Goal: Task Accomplishment & Management: Manage account settings

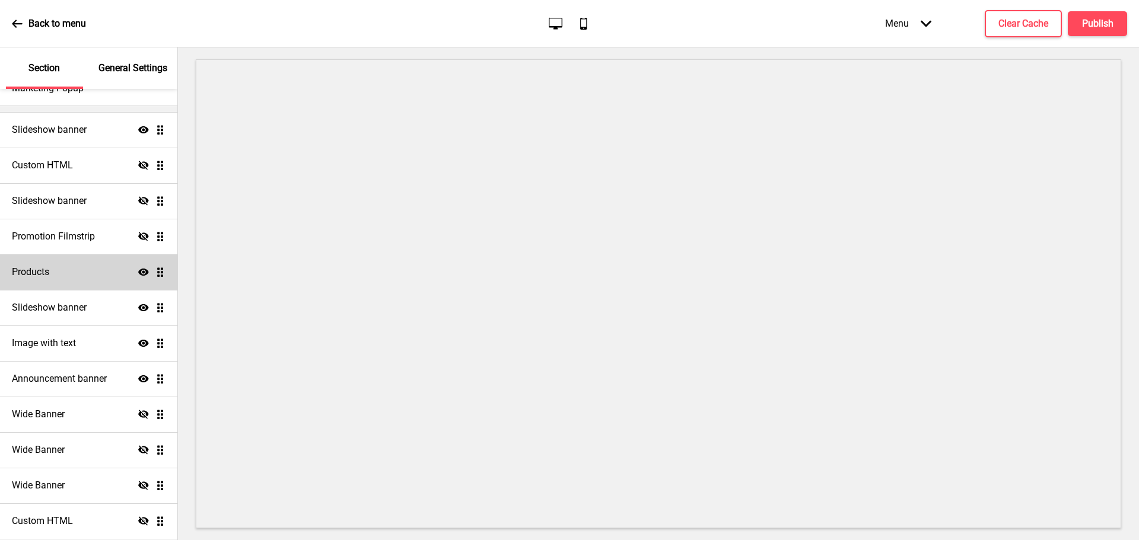
scroll to position [219, 0]
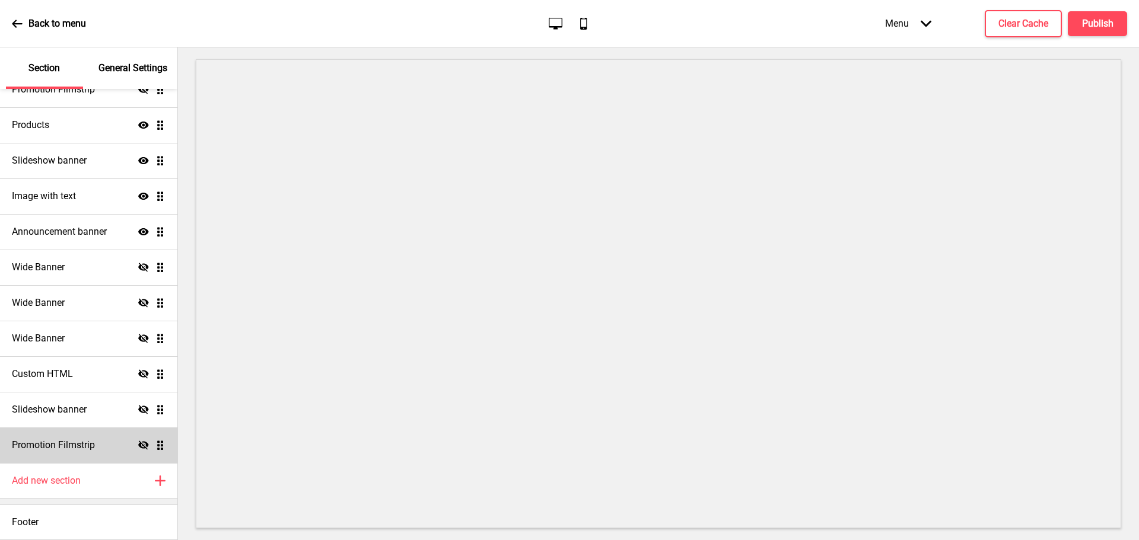
click at [42, 445] on h4 "Promotion Filmstrip" at bounding box center [53, 445] width 83 height 13
select select "center"
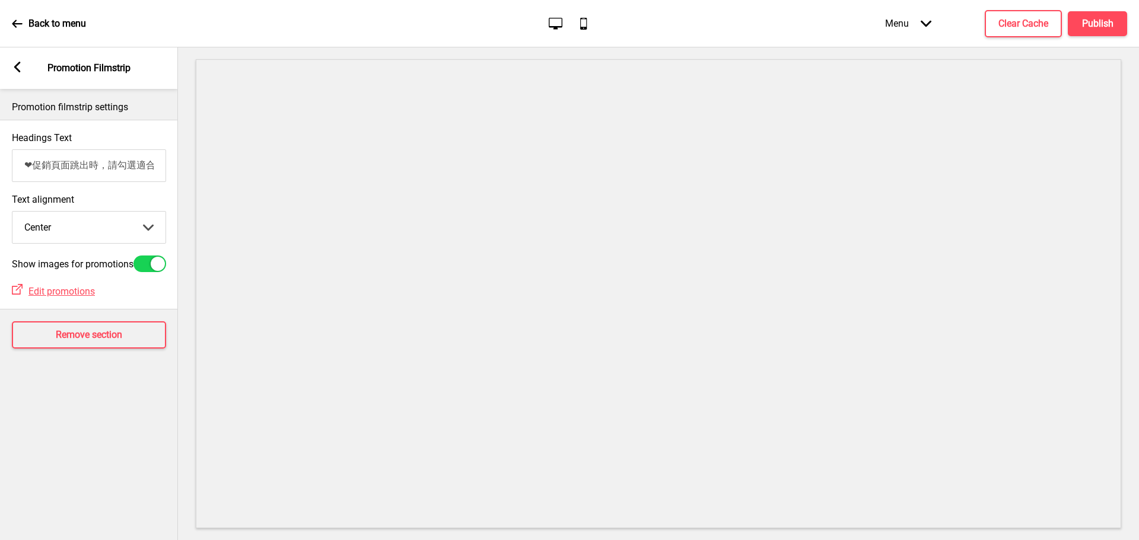
click at [16, 66] on icon at bounding box center [17, 67] width 7 height 11
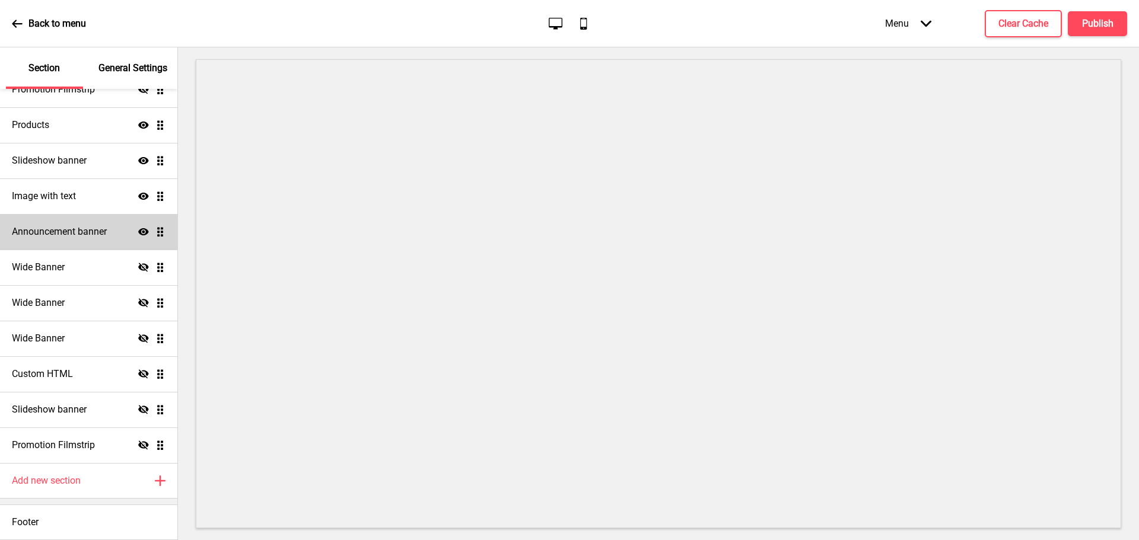
click at [67, 237] on h4 "Announcement banner" at bounding box center [59, 231] width 95 height 13
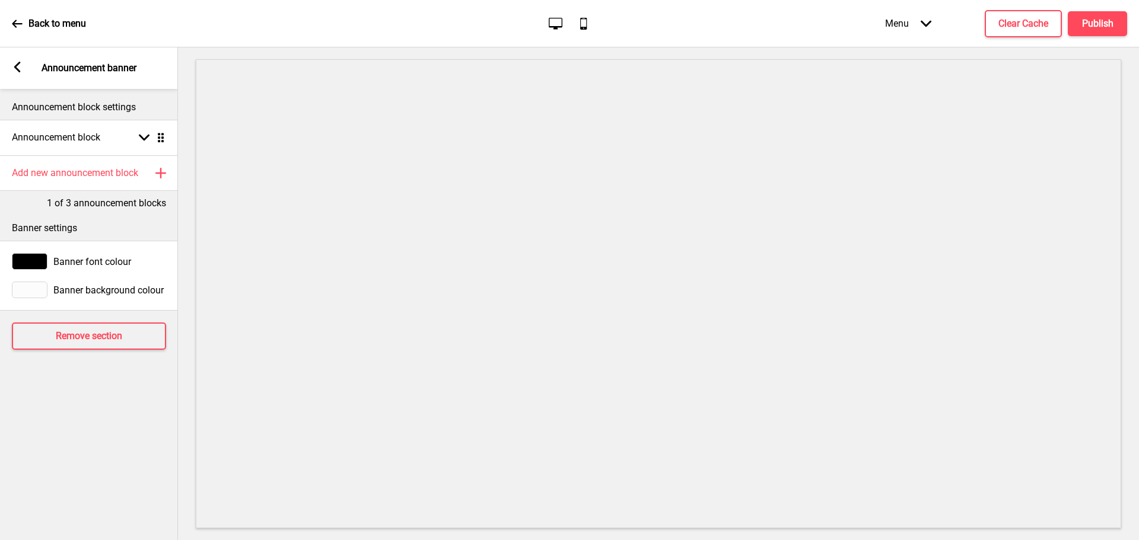
click at [18, 72] on rect at bounding box center [17, 67] width 11 height 11
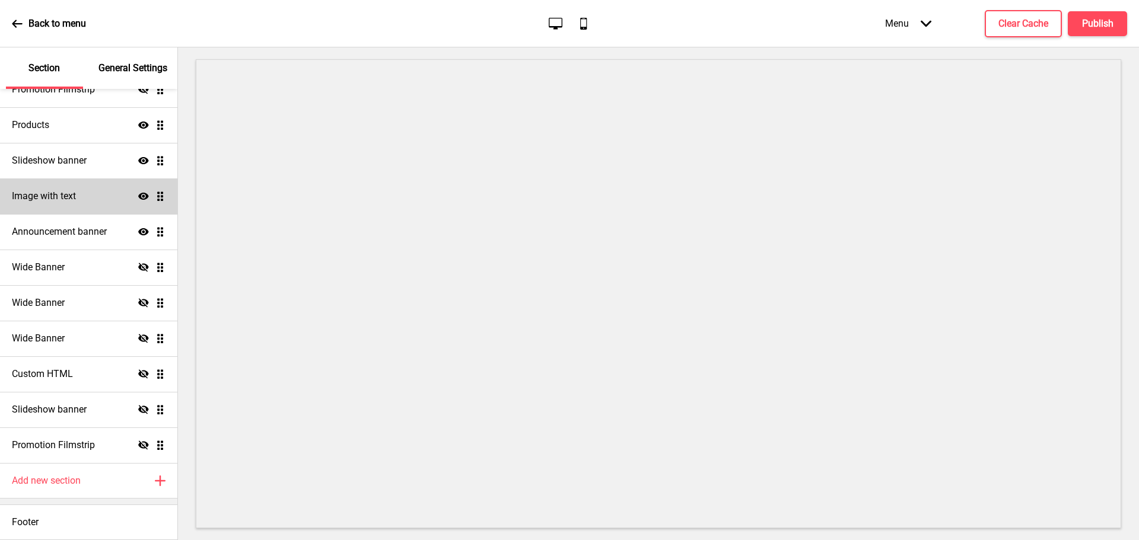
scroll to position [0, 0]
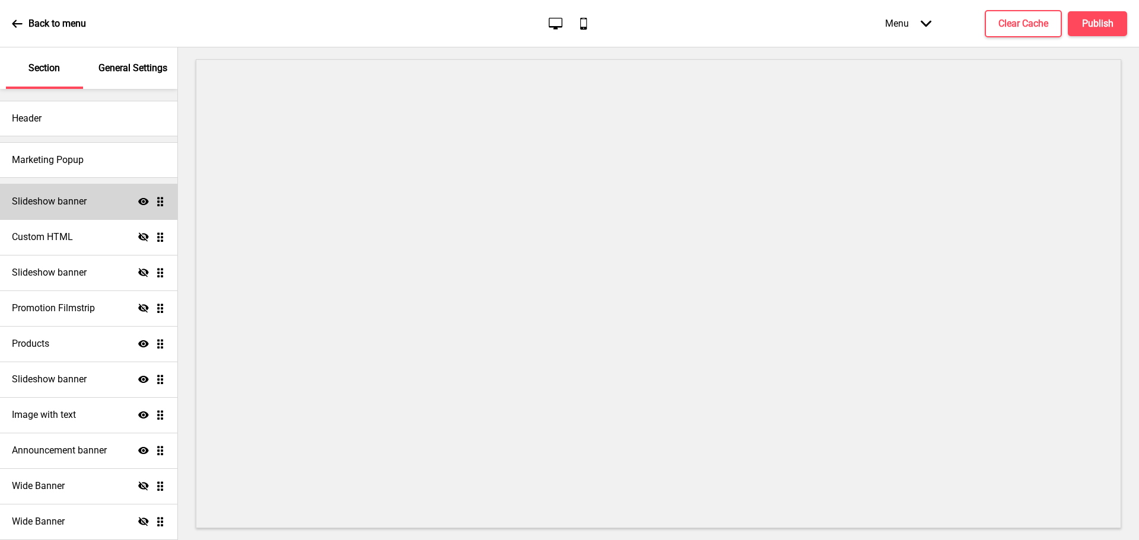
click at [42, 205] on h4 "Slideshow banner" at bounding box center [49, 201] width 75 height 13
select select "10000"
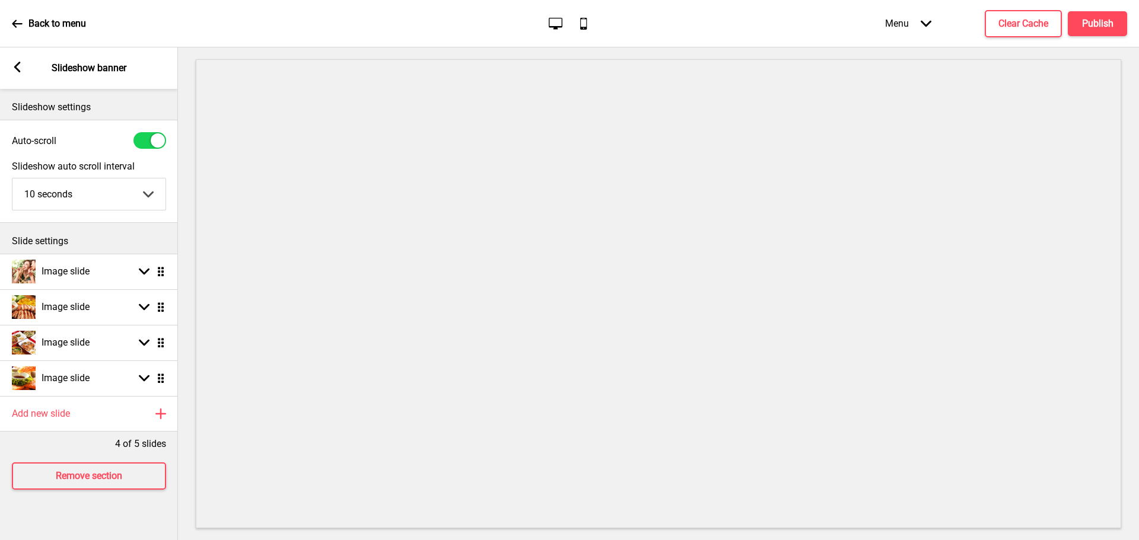
click at [18, 62] on rect at bounding box center [17, 67] width 11 height 11
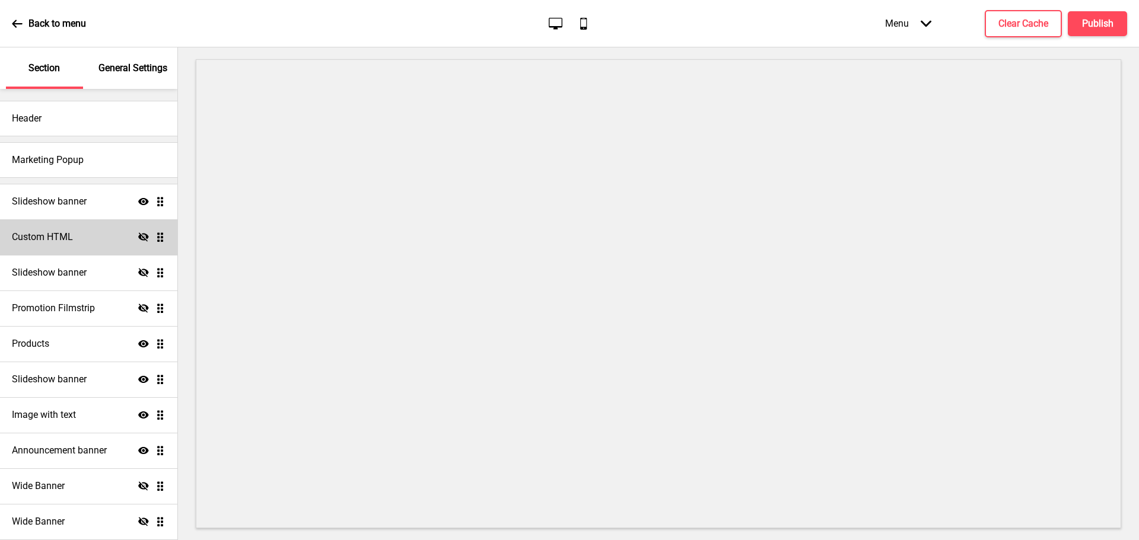
click at [39, 233] on h4 "Custom HTML" at bounding box center [42, 237] width 61 height 13
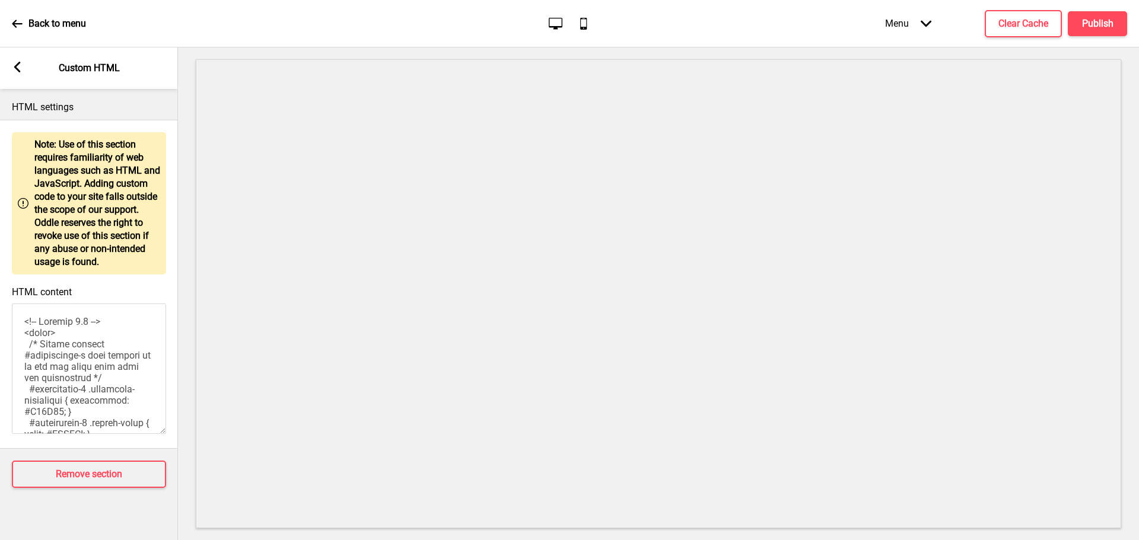
click at [23, 71] on div "Arrow left Custom HTML" at bounding box center [89, 68] width 178 height 42
click at [15, 67] on icon at bounding box center [17, 67] width 7 height 11
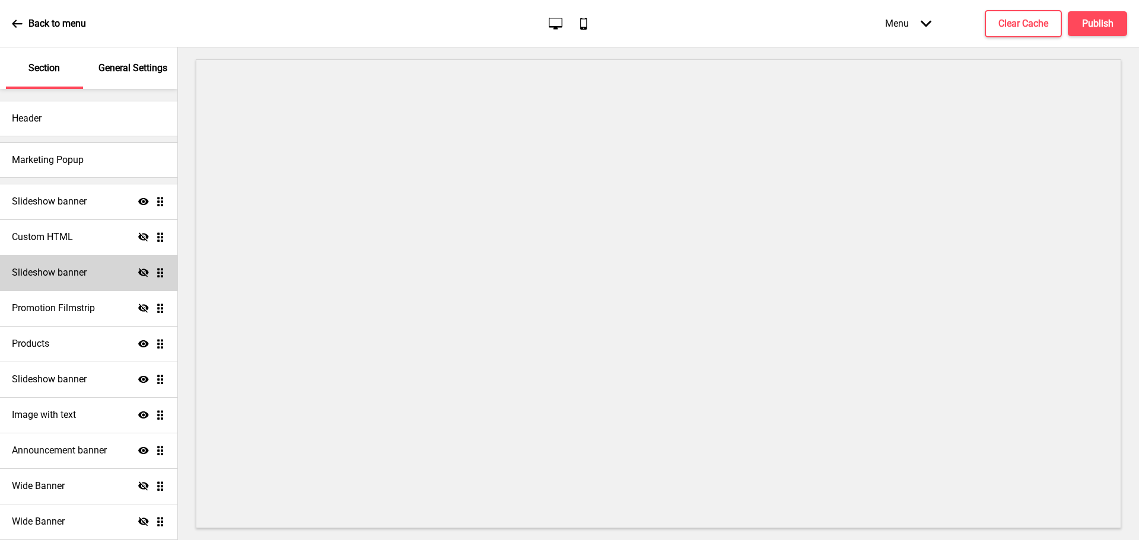
click at [44, 268] on h4 "Slideshow banner" at bounding box center [49, 272] width 75 height 13
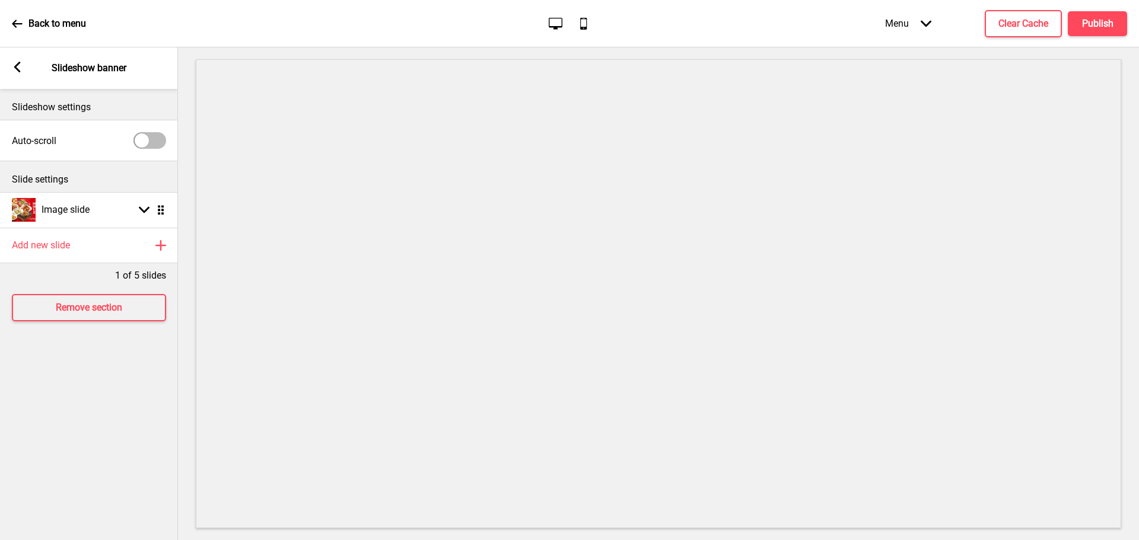
click at [20, 62] on icon at bounding box center [17, 67] width 7 height 11
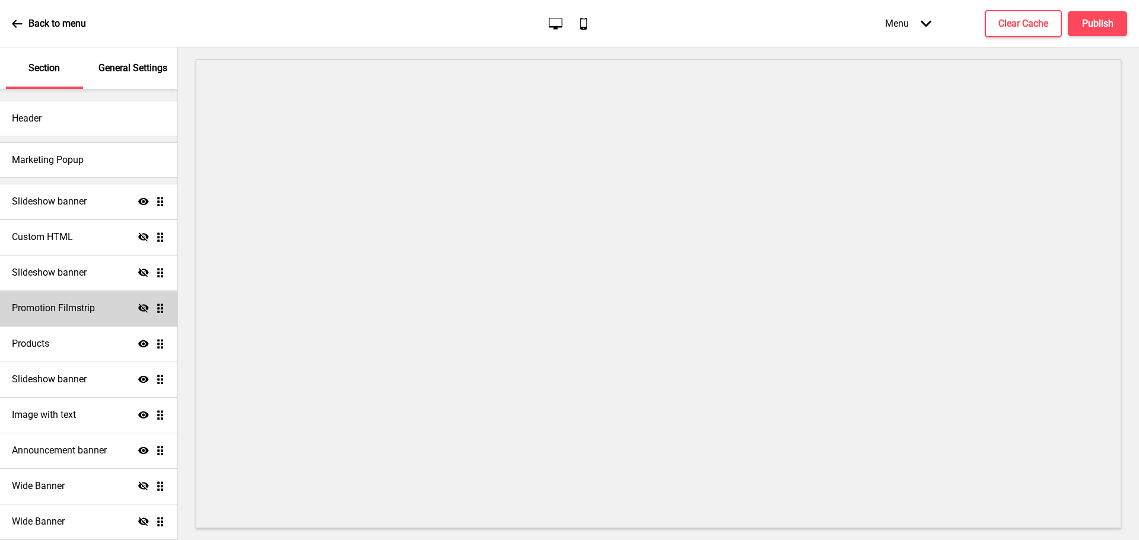
click at [36, 309] on h4 "Promotion Filmstrip" at bounding box center [53, 308] width 83 height 13
select select "center"
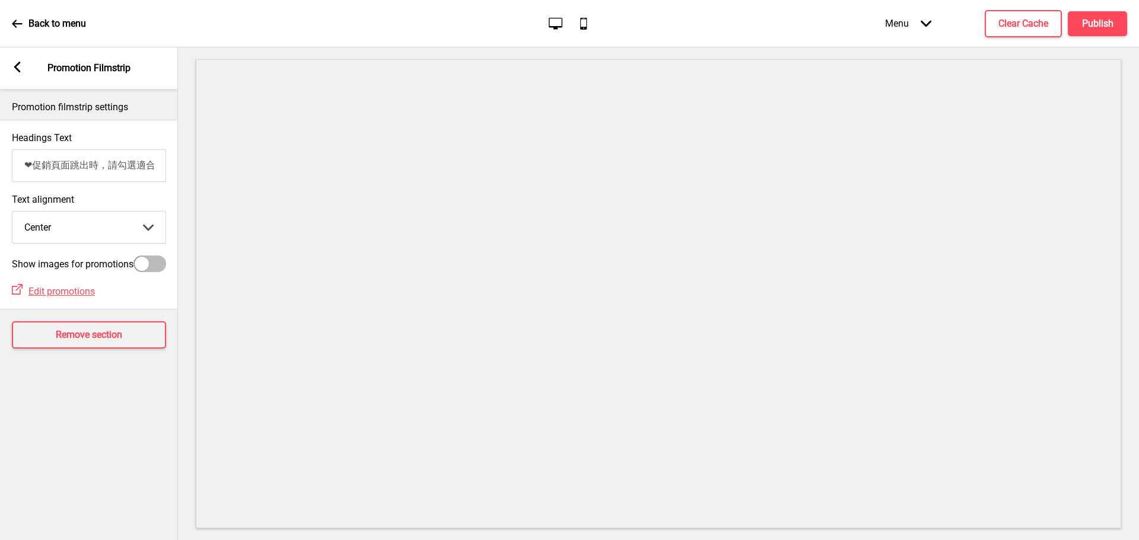
click at [61, 164] on input "❤促銷頁面跳出時，請勾選適合的方案和輸入折扣碼❤" at bounding box center [89, 165] width 154 height 33
drag, startPoint x: 79, startPoint y: 167, endPoint x: 171, endPoint y: 165, distance: 92.5
click at [171, 165] on div "Headings Text ❤促銷頁面跳出時，請勾選適合的方案和輸入折扣碼❤" at bounding box center [88, 157] width 178 height 62
click at [12, 66] on rect at bounding box center [16, 67] width 11 height 11
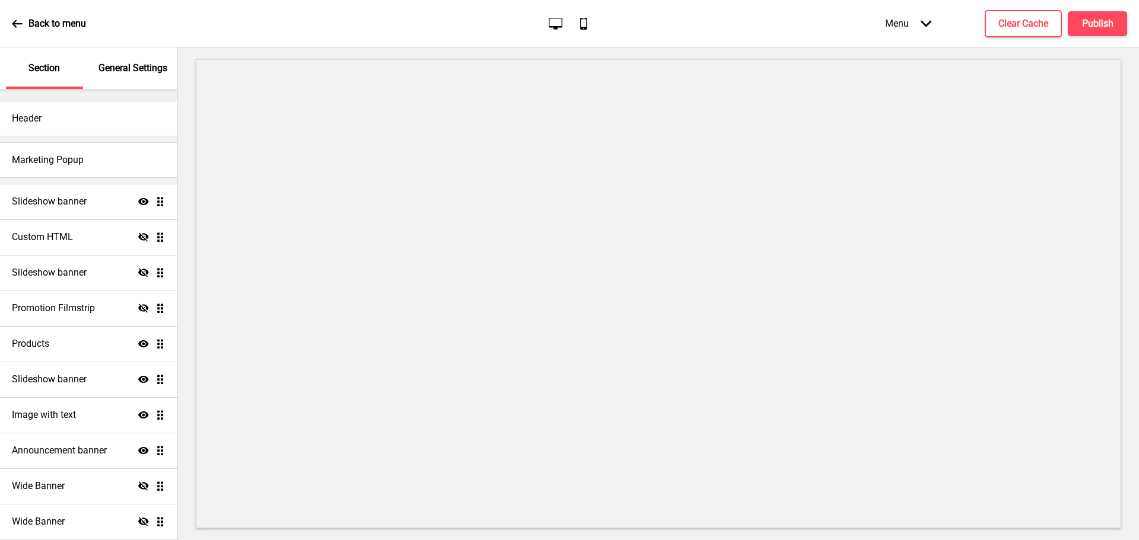
scroll to position [0, 0]
click at [65, 345] on div "Products Show Drag" at bounding box center [88, 344] width 177 height 36
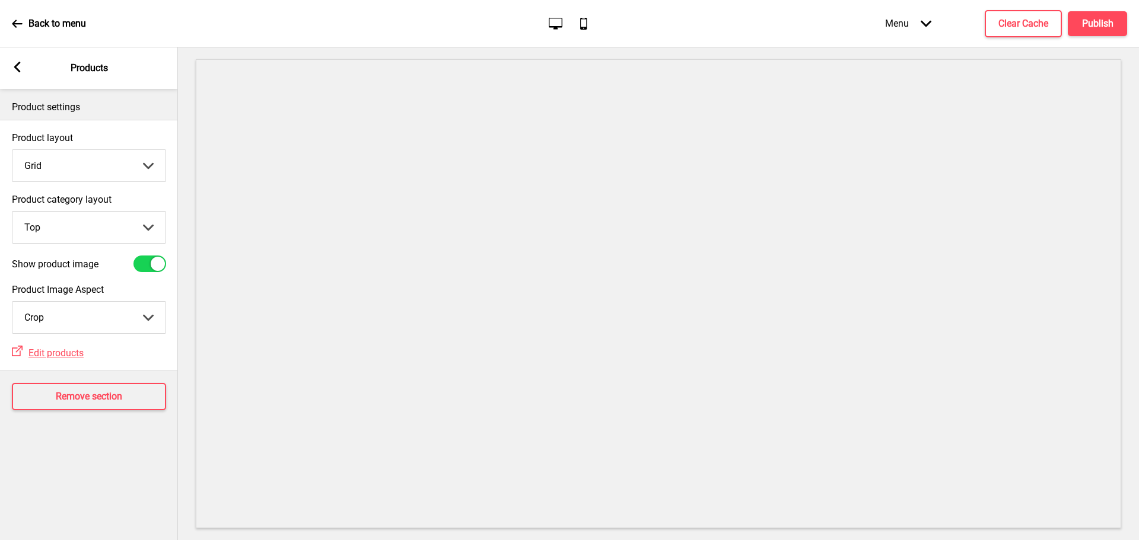
click at [65, 345] on div "External Link Edit products" at bounding box center [89, 352] width 178 height 25
click at [14, 63] on rect at bounding box center [17, 67] width 11 height 11
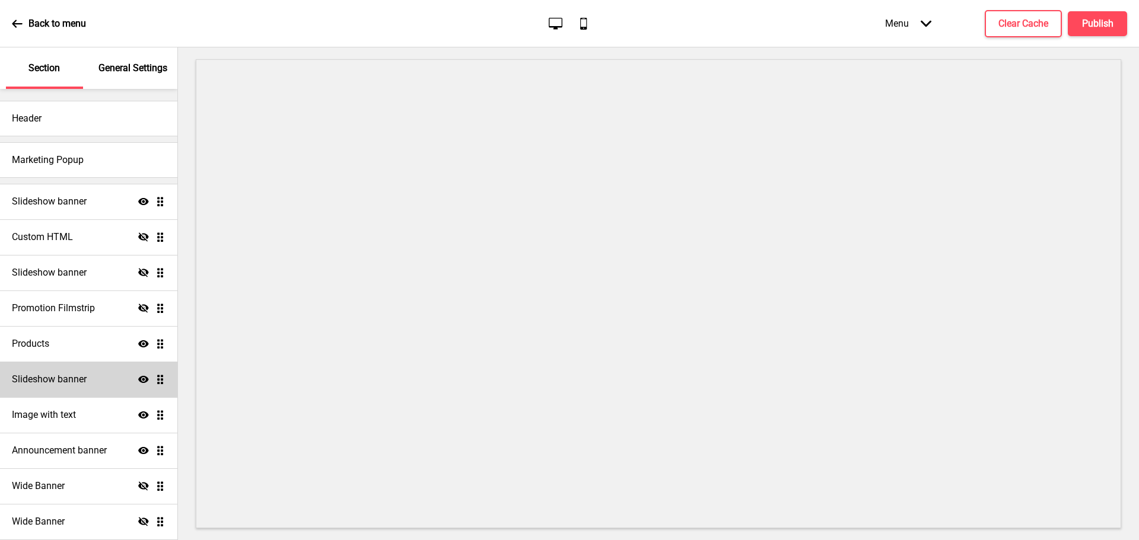
click at [44, 372] on div "Slideshow banner Show Drag" at bounding box center [88, 380] width 177 height 36
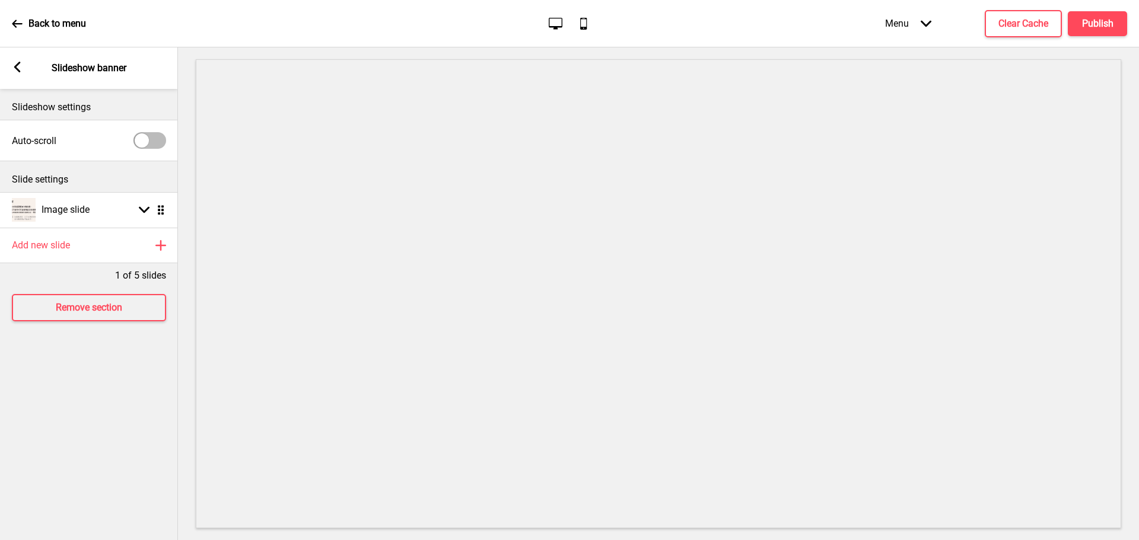
click at [15, 70] on rect at bounding box center [17, 67] width 11 height 11
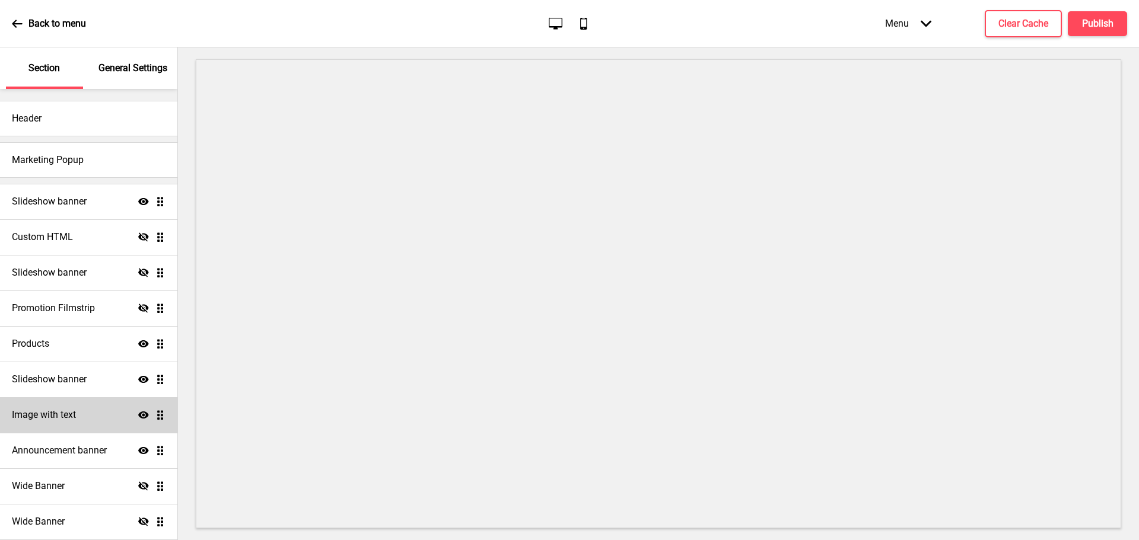
click at [42, 413] on h4 "Image with text" at bounding box center [44, 415] width 64 height 13
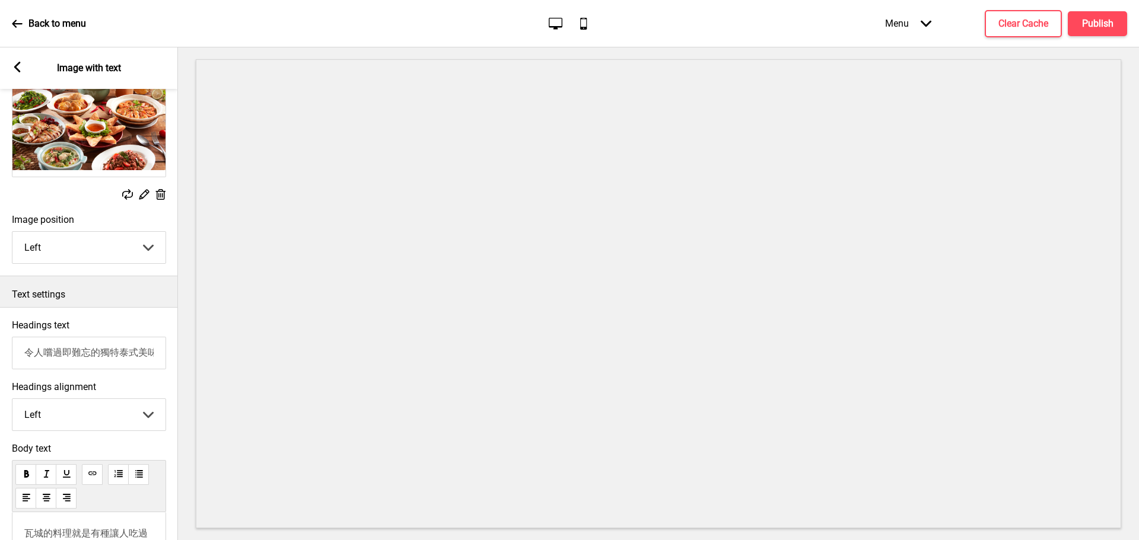
scroll to position [119, 0]
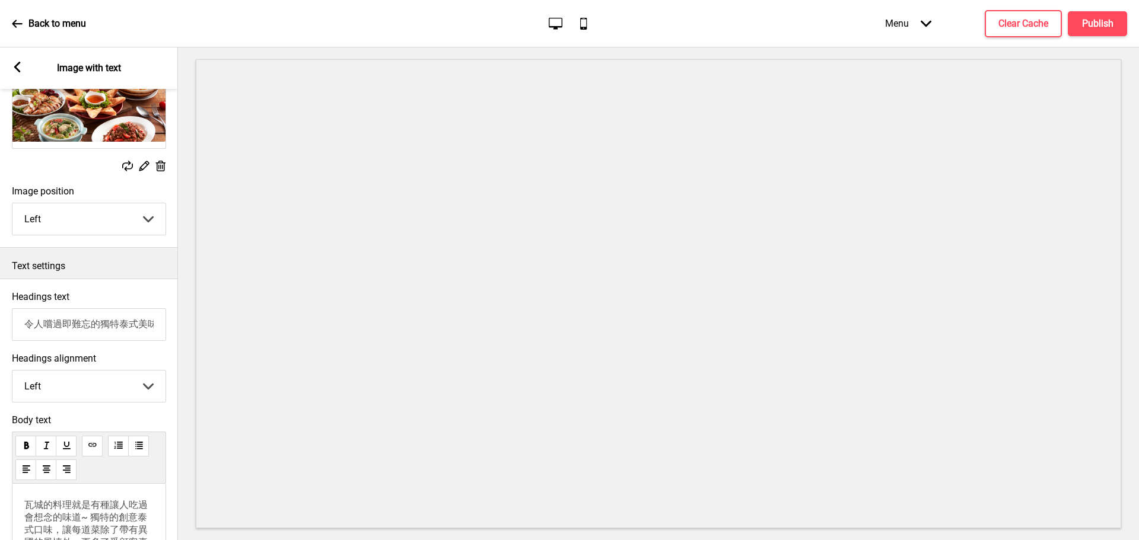
click at [18, 61] on div "Arrow left Image with text" at bounding box center [89, 68] width 178 height 42
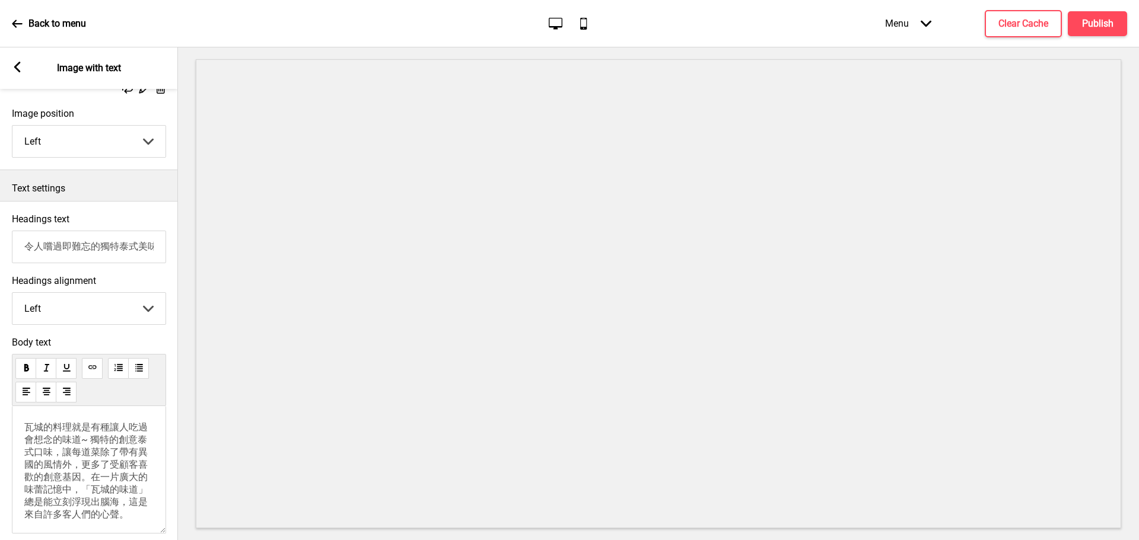
scroll to position [281, 0]
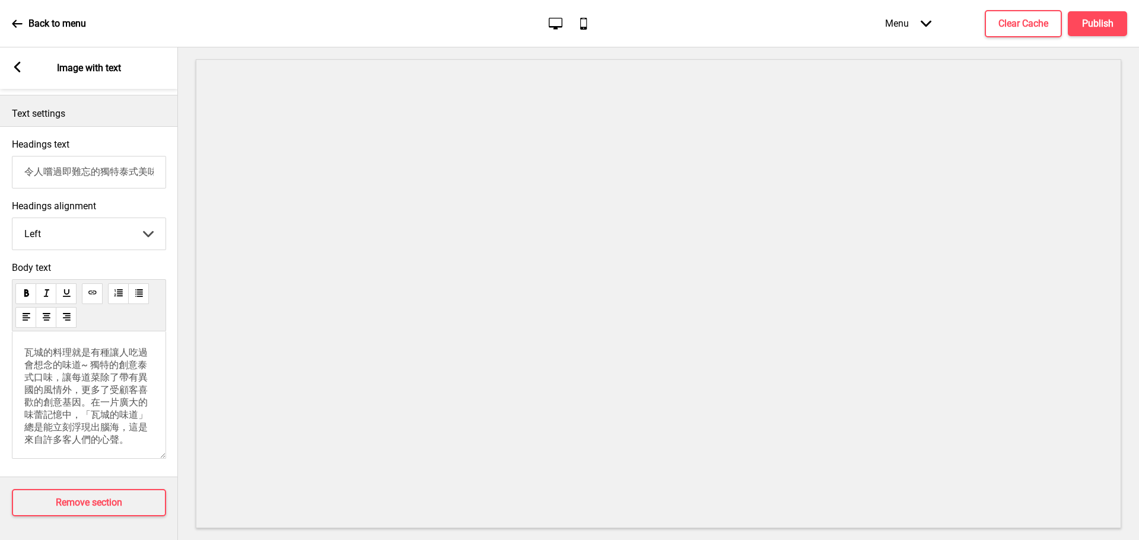
click at [16, 73] on div "Arrow left" at bounding box center [17, 68] width 11 height 13
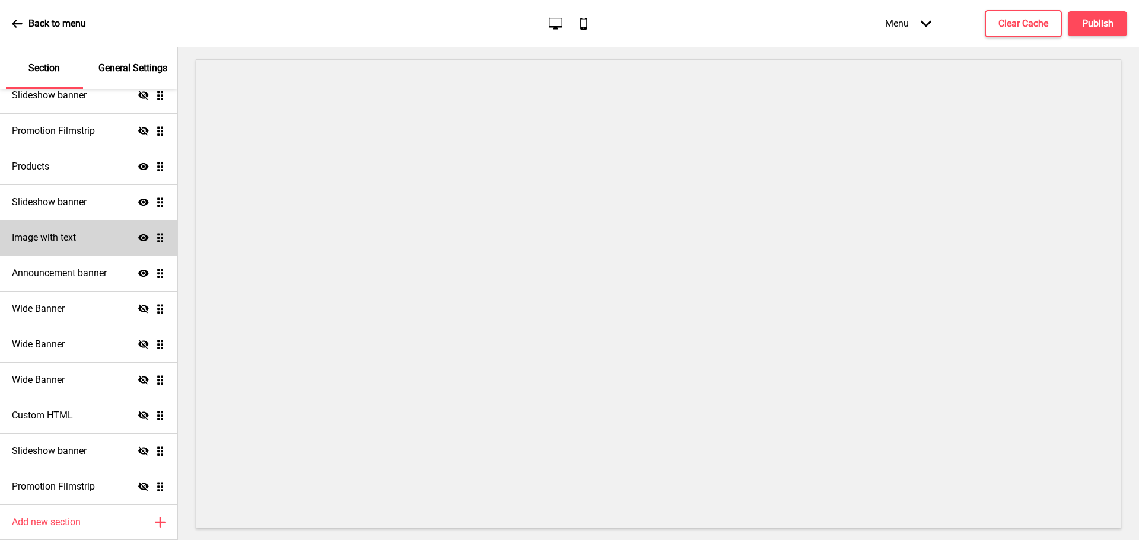
scroll to position [178, 0]
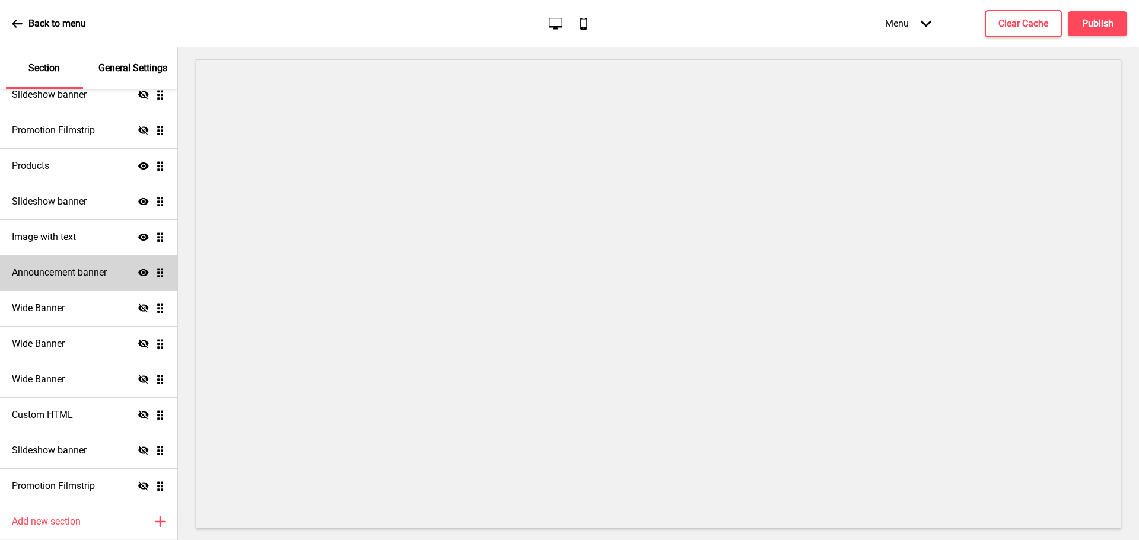
click at [49, 271] on h4 "Announcement banner" at bounding box center [59, 272] width 95 height 13
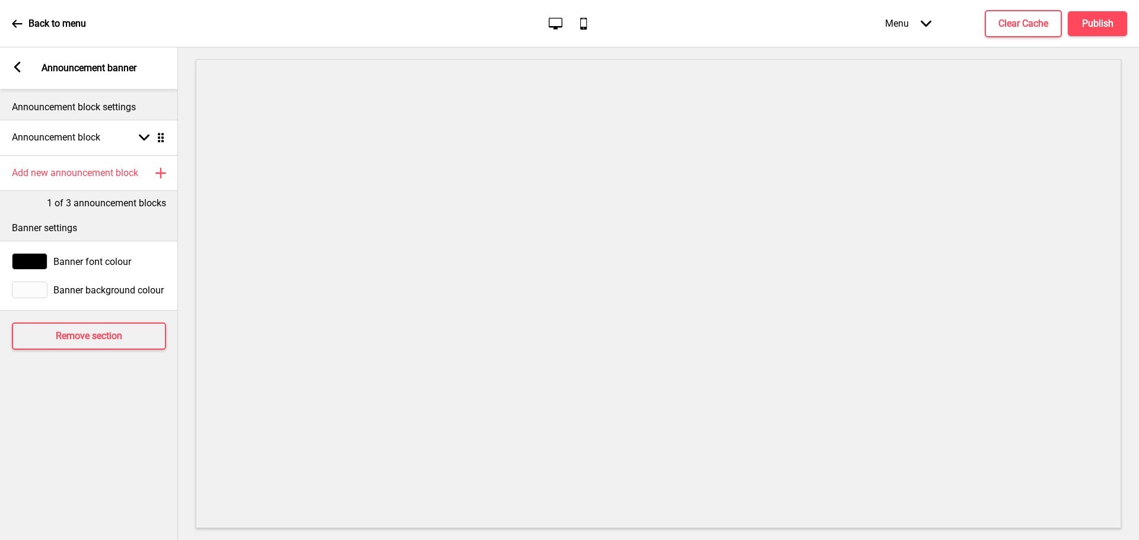
click at [24, 63] on div "Arrow left Announcement banner" at bounding box center [89, 68] width 178 height 42
click at [14, 64] on rect at bounding box center [17, 67] width 11 height 11
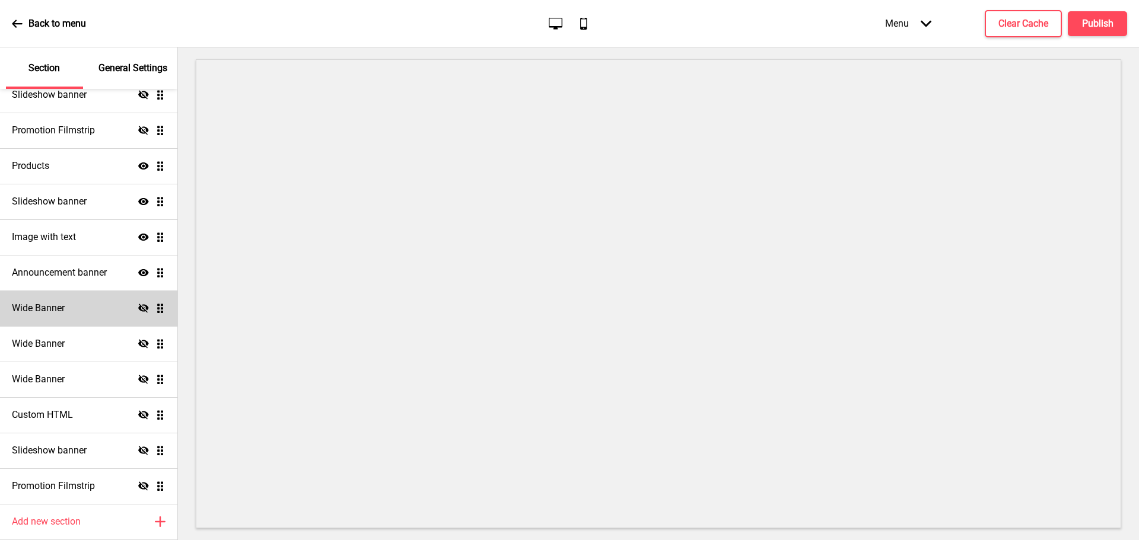
click at [52, 309] on h4 "Wide Banner" at bounding box center [38, 308] width 53 height 13
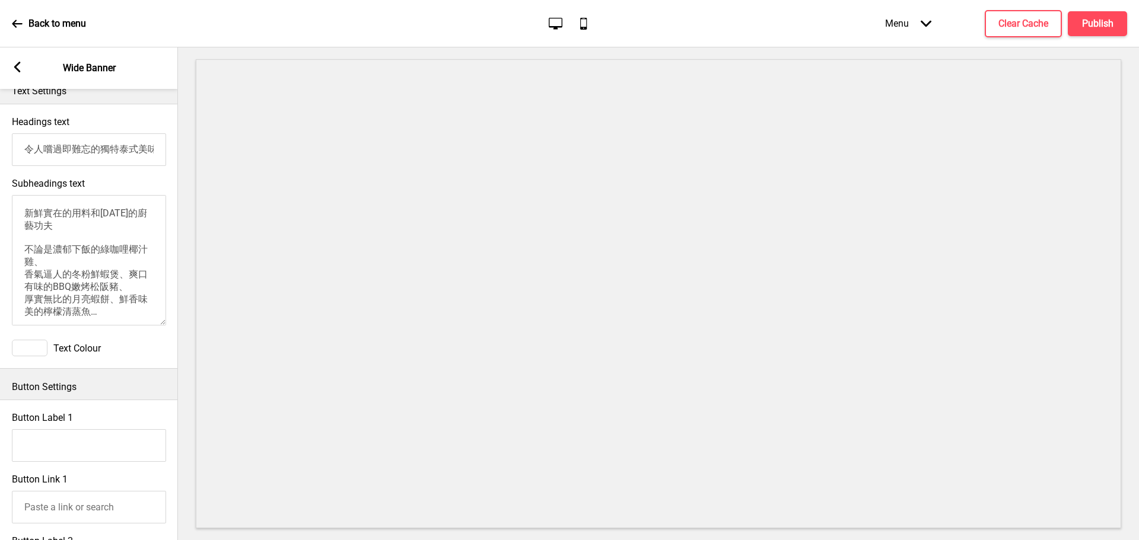
scroll to position [297, 0]
click at [18, 68] on rect at bounding box center [17, 67] width 11 height 11
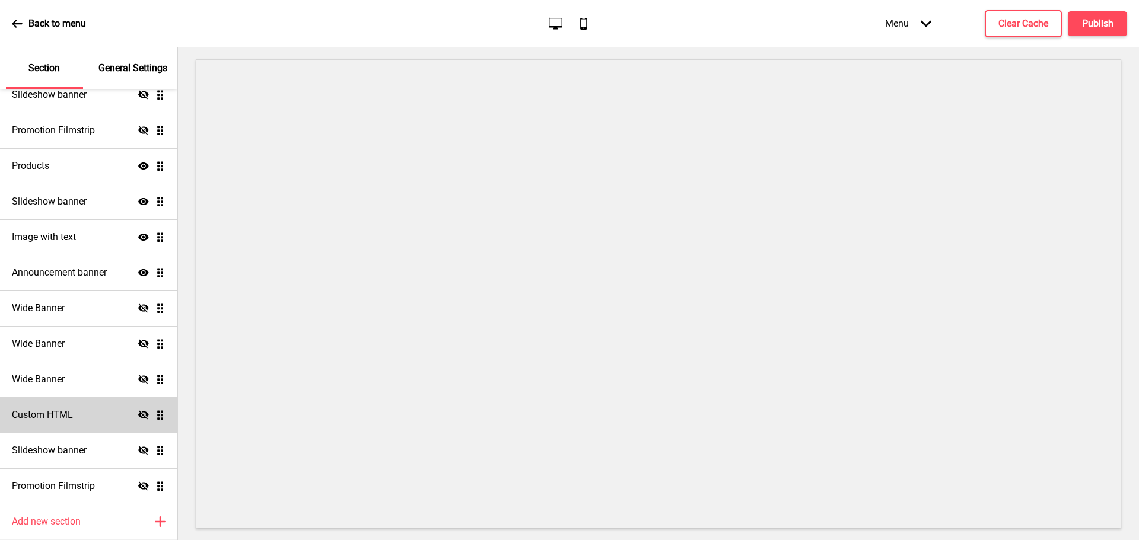
click at [59, 415] on h4 "Custom HTML" at bounding box center [42, 415] width 61 height 13
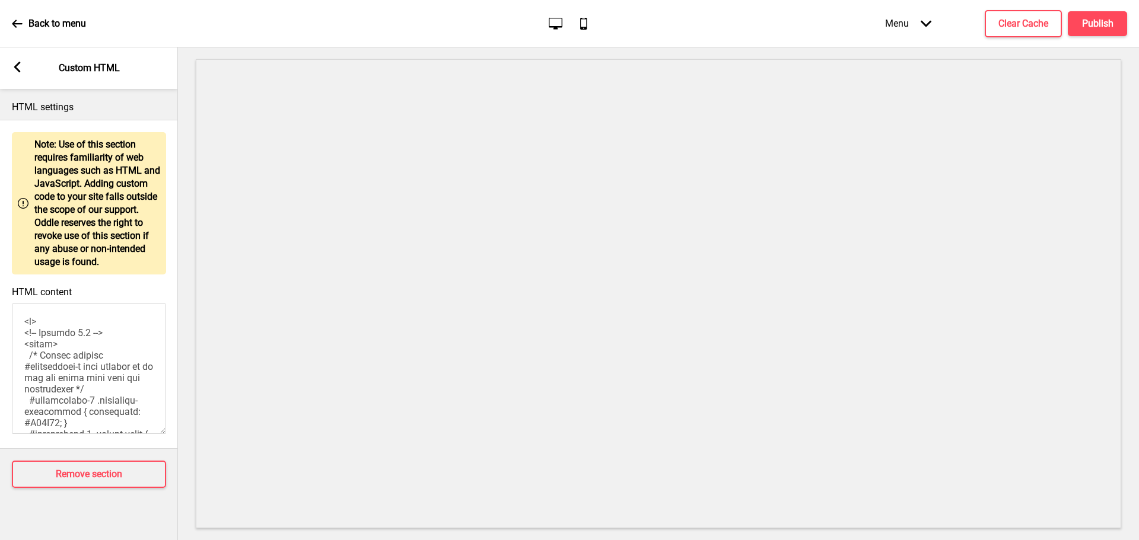
click at [19, 66] on rect at bounding box center [17, 67] width 11 height 11
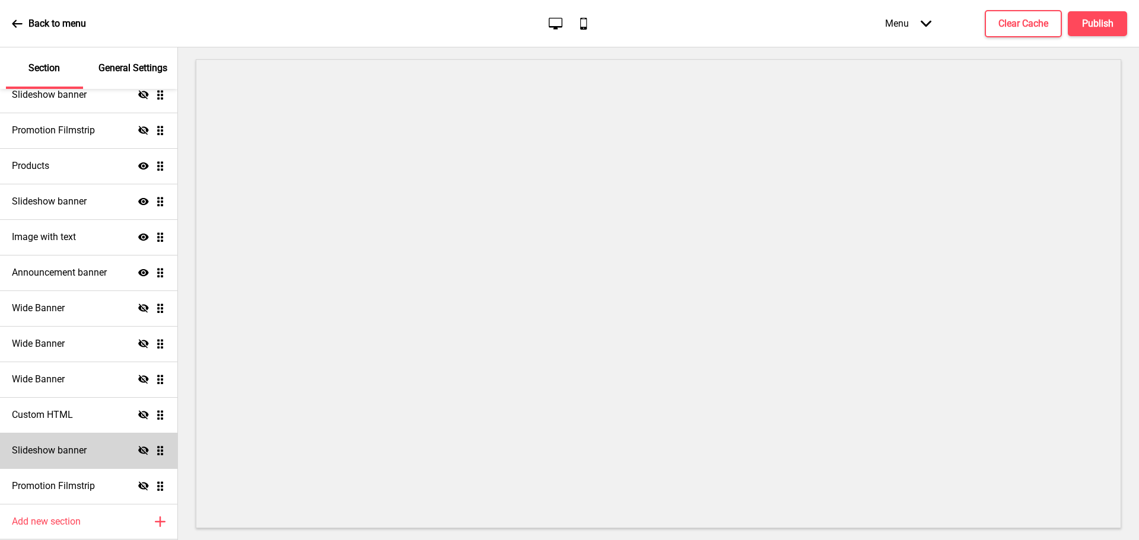
click at [50, 449] on h4 "Slideshow banner" at bounding box center [49, 450] width 75 height 13
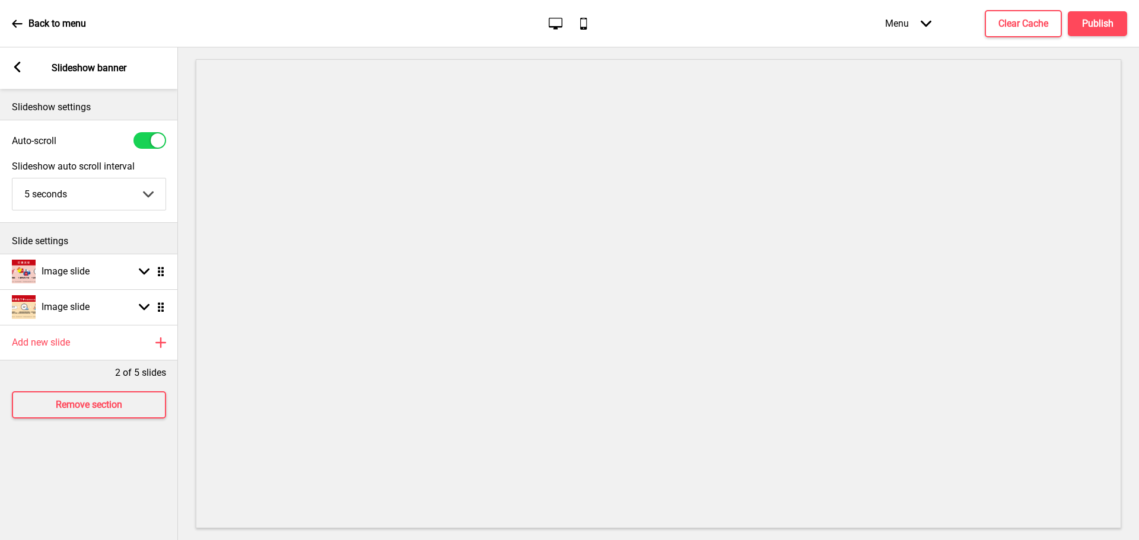
click at [19, 68] on rect at bounding box center [17, 67] width 11 height 11
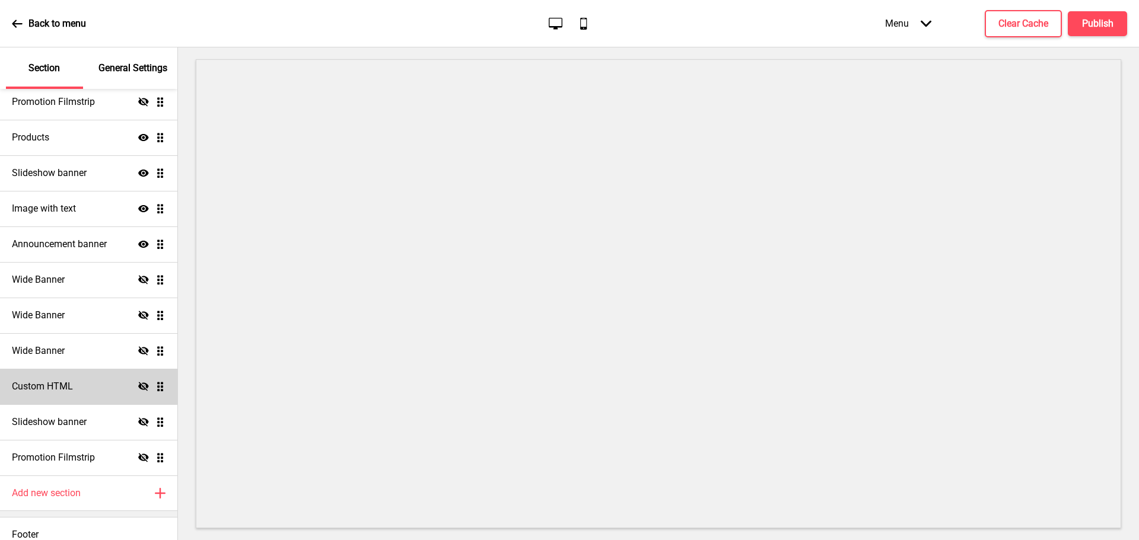
scroll to position [219, 0]
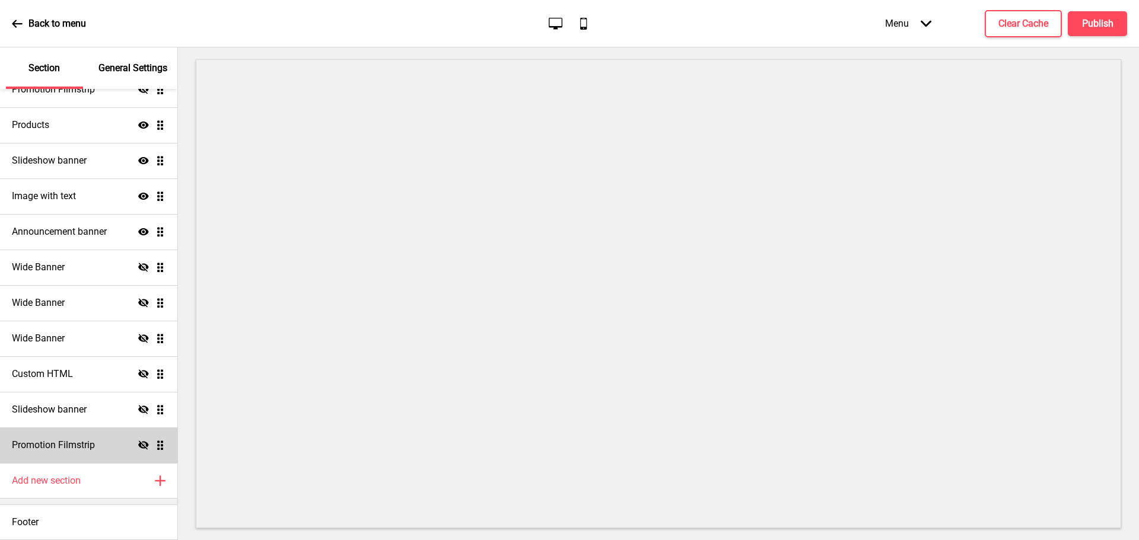
click at [60, 450] on h4 "Promotion Filmstrip" at bounding box center [53, 445] width 83 height 13
select select "center"
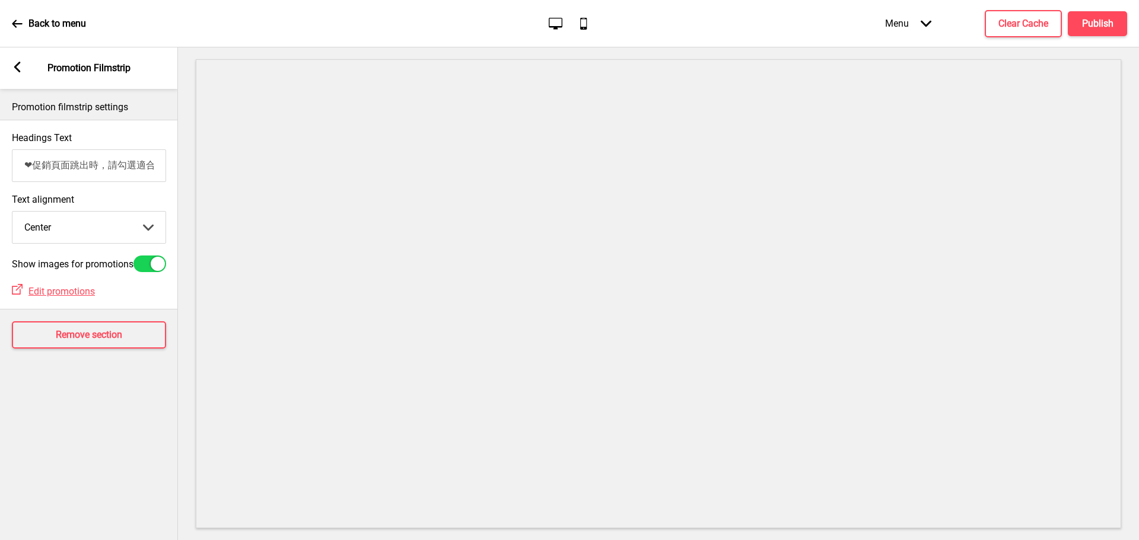
click at [18, 69] on rect at bounding box center [17, 67] width 11 height 11
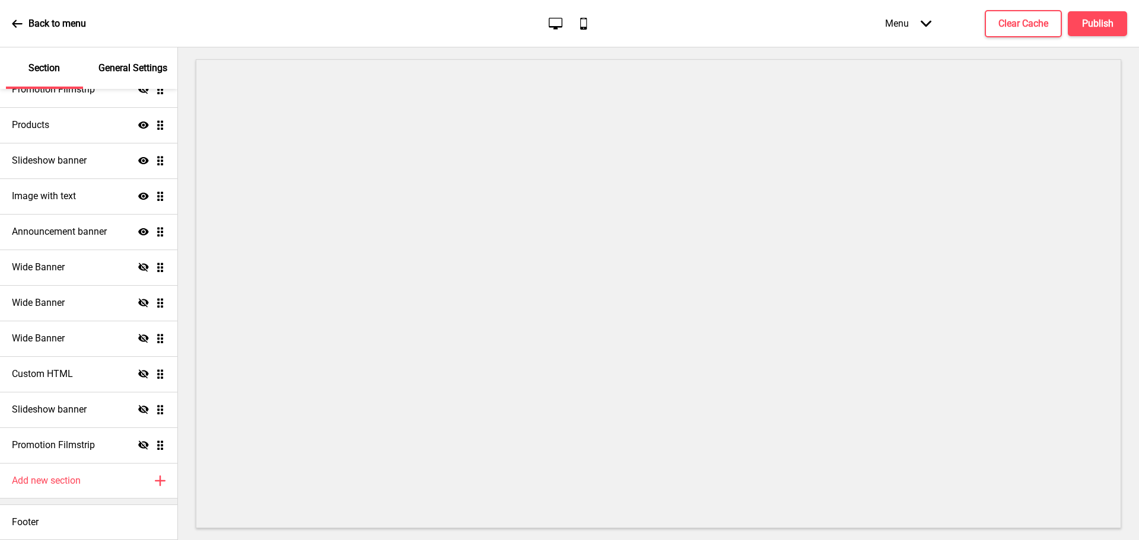
click at [122, 69] on p "General Settings" at bounding box center [132, 68] width 69 height 13
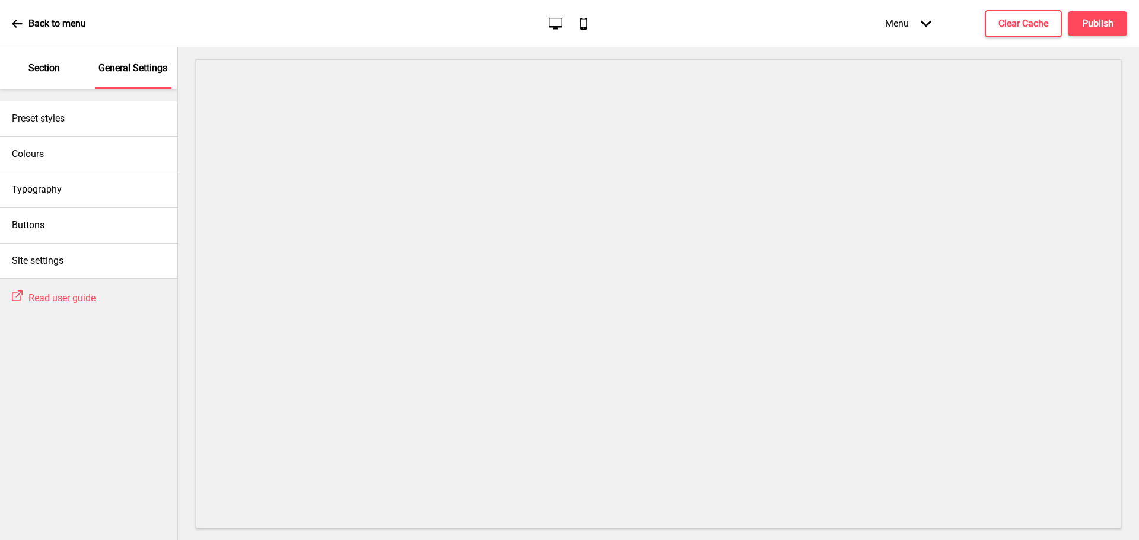
click at [23, 64] on div "Section" at bounding box center [44, 68] width 77 height 42
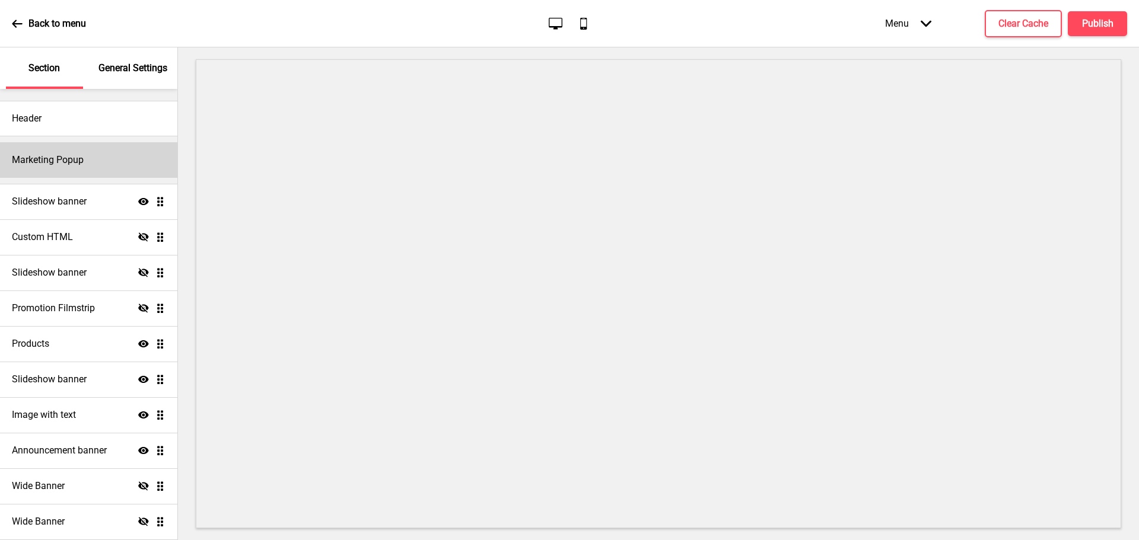
click at [53, 157] on h4 "Marketing Popup" at bounding box center [48, 160] width 72 height 13
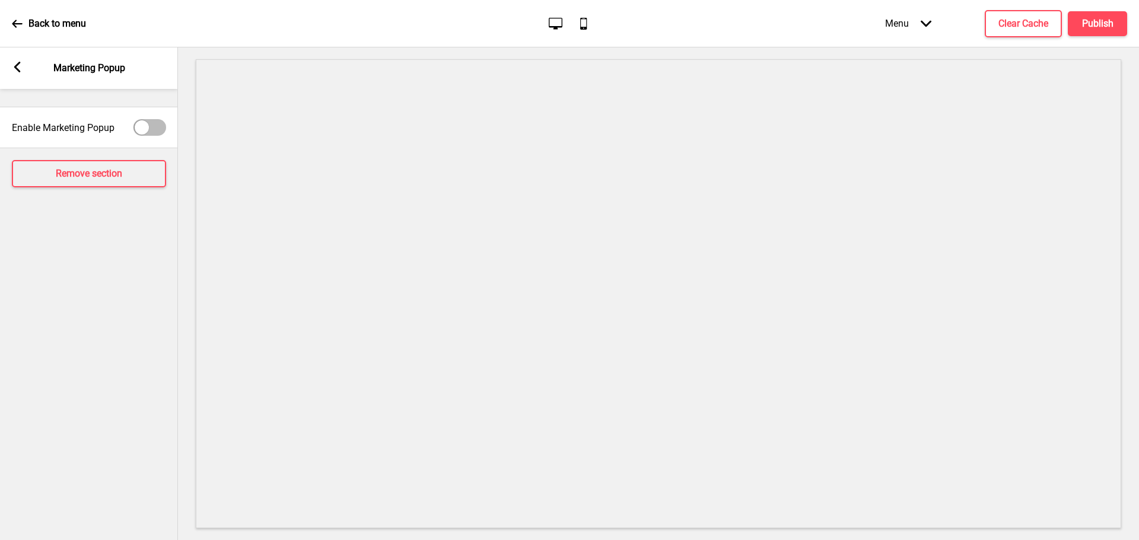
click at [18, 61] on div "Arrow left Marketing Popup" at bounding box center [89, 68] width 178 height 42
click at [14, 62] on rect at bounding box center [17, 67] width 11 height 11
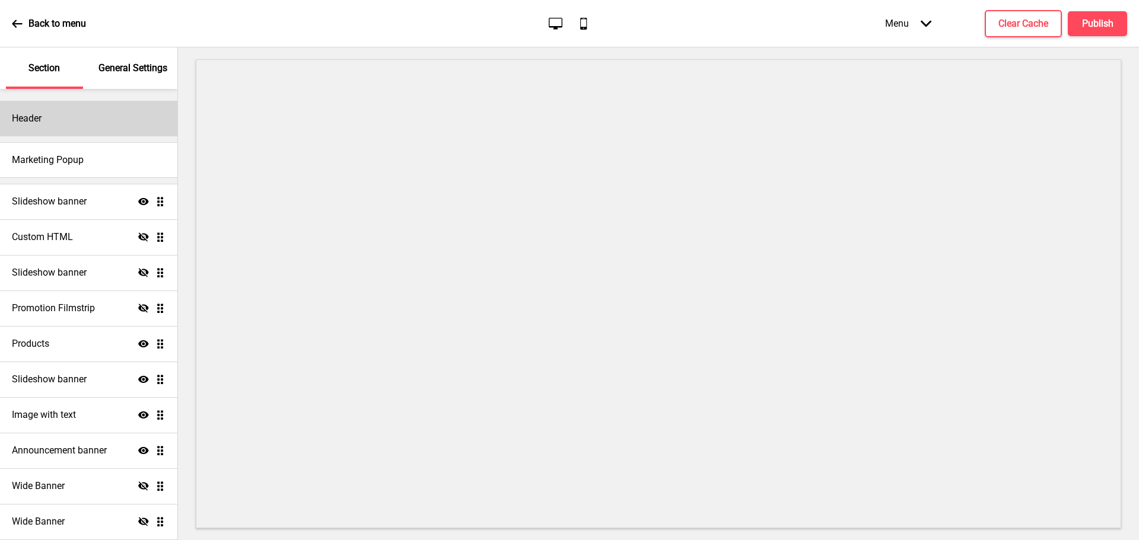
click at [30, 120] on h4 "Header" at bounding box center [27, 118] width 30 height 13
select select "小米兰亭简"
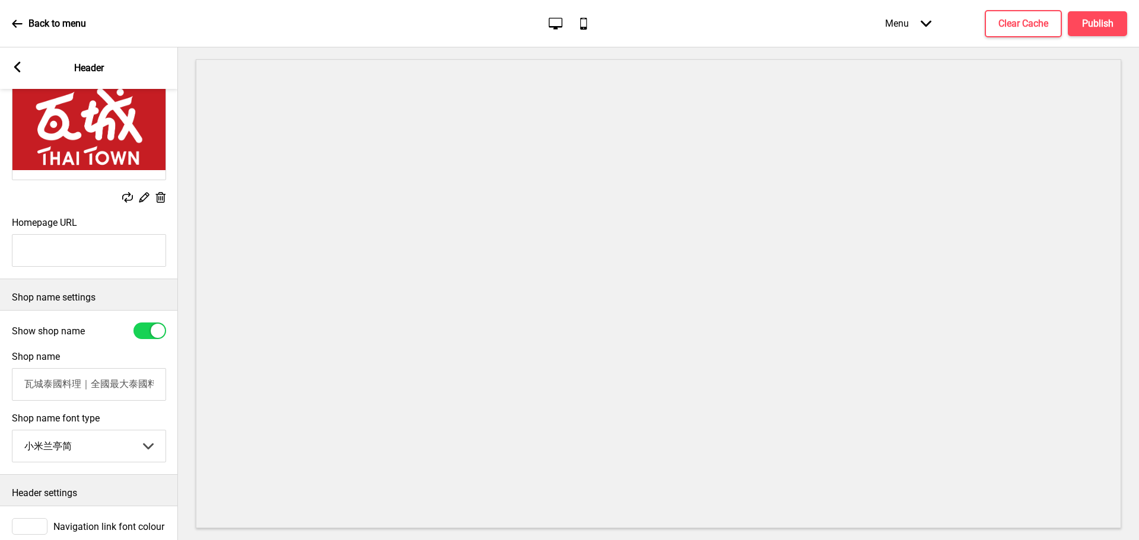
scroll to position [87, 0]
click at [19, 70] on icon at bounding box center [17, 67] width 7 height 11
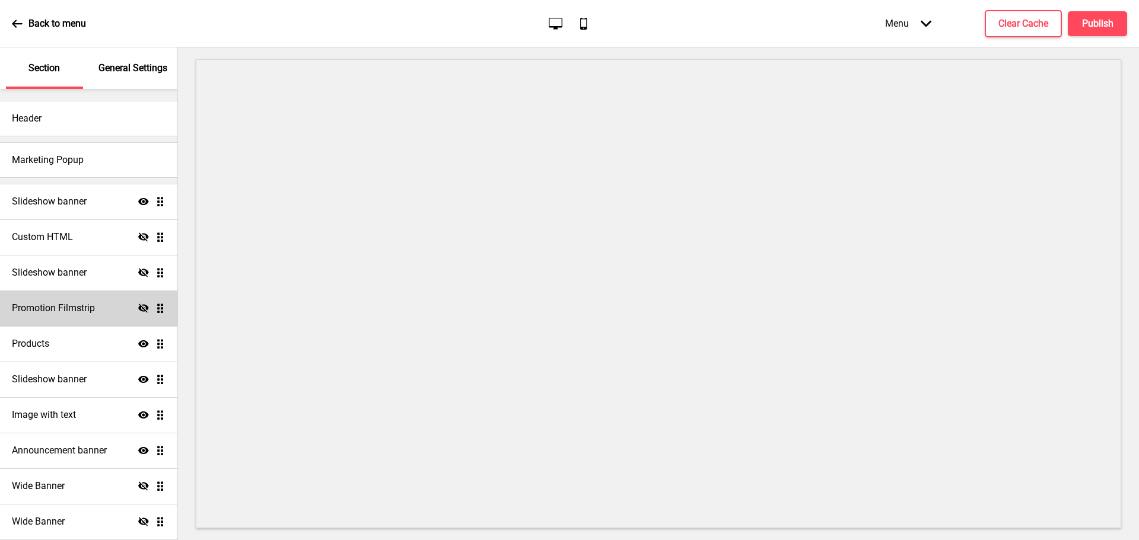
click at [44, 304] on h4 "Promotion Filmstrip" at bounding box center [53, 308] width 83 height 13
select select "center"
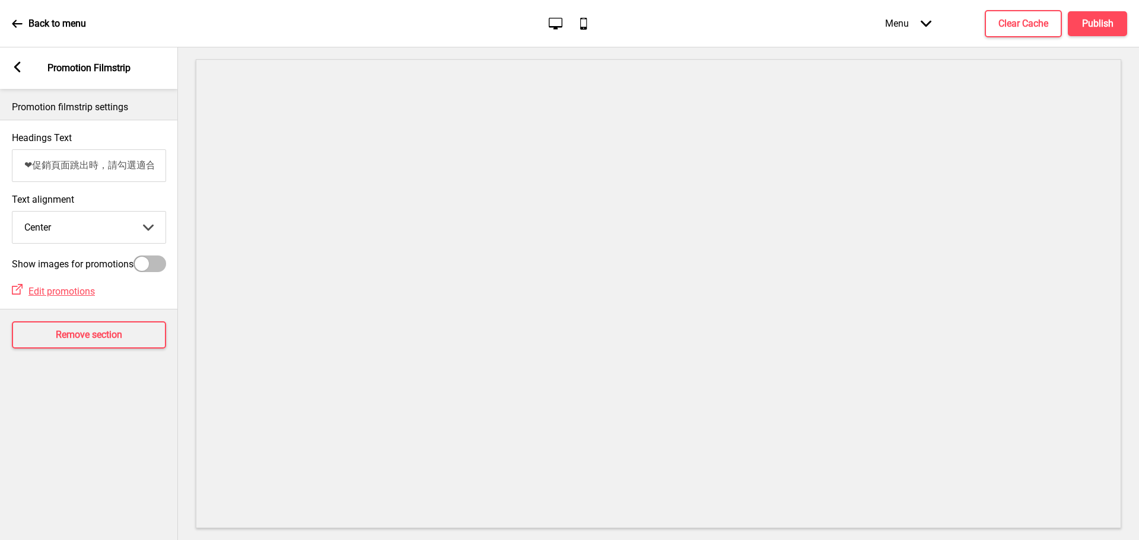
click at [15, 68] on icon at bounding box center [17, 67] width 7 height 11
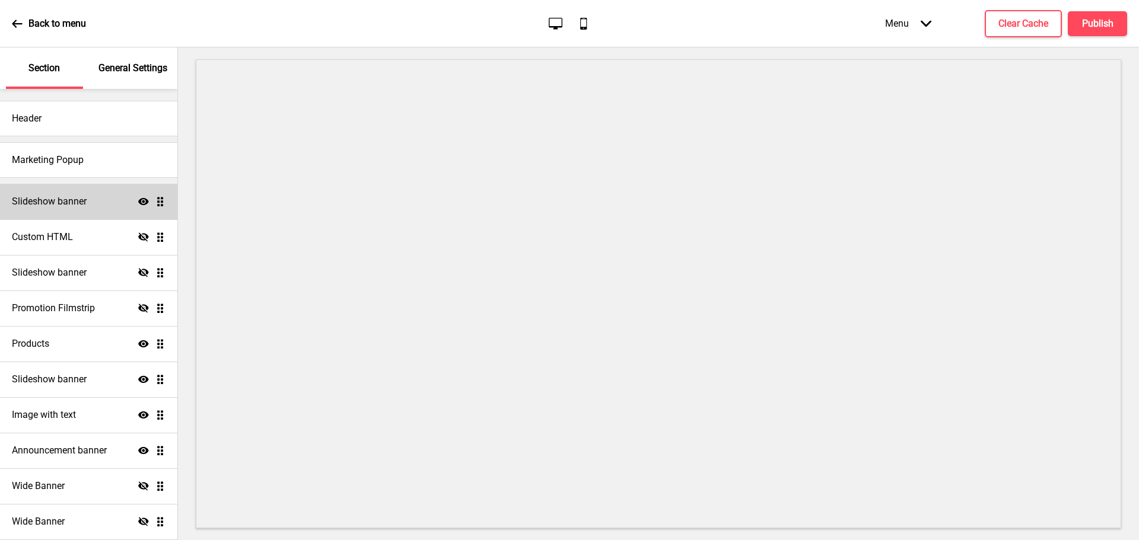
click at [53, 200] on h4 "Slideshow banner" at bounding box center [49, 201] width 75 height 13
select select "10000"
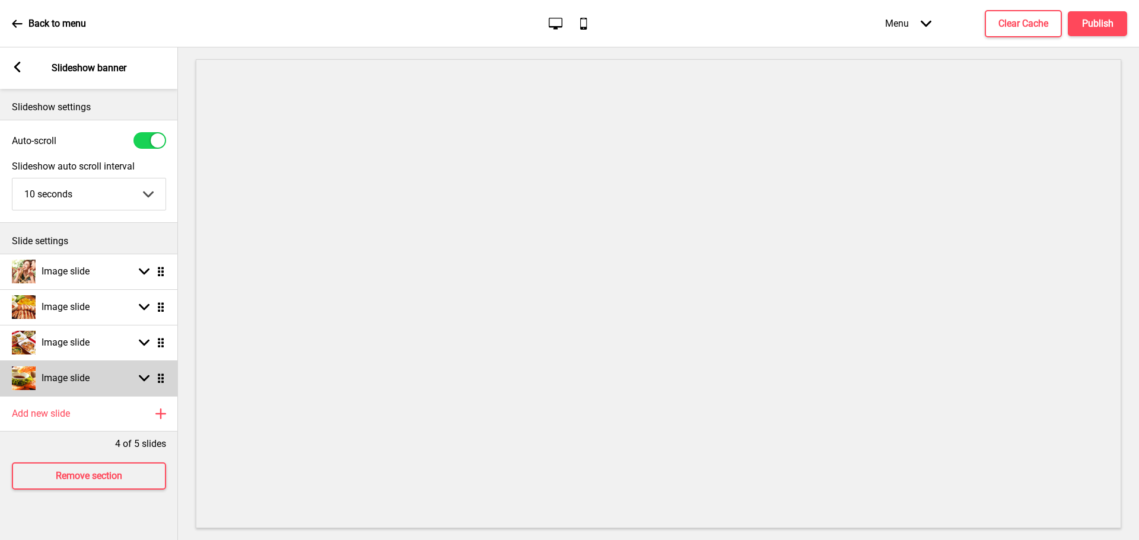
click at [84, 379] on h4 "Image slide" at bounding box center [66, 378] width 48 height 13
select select "right"
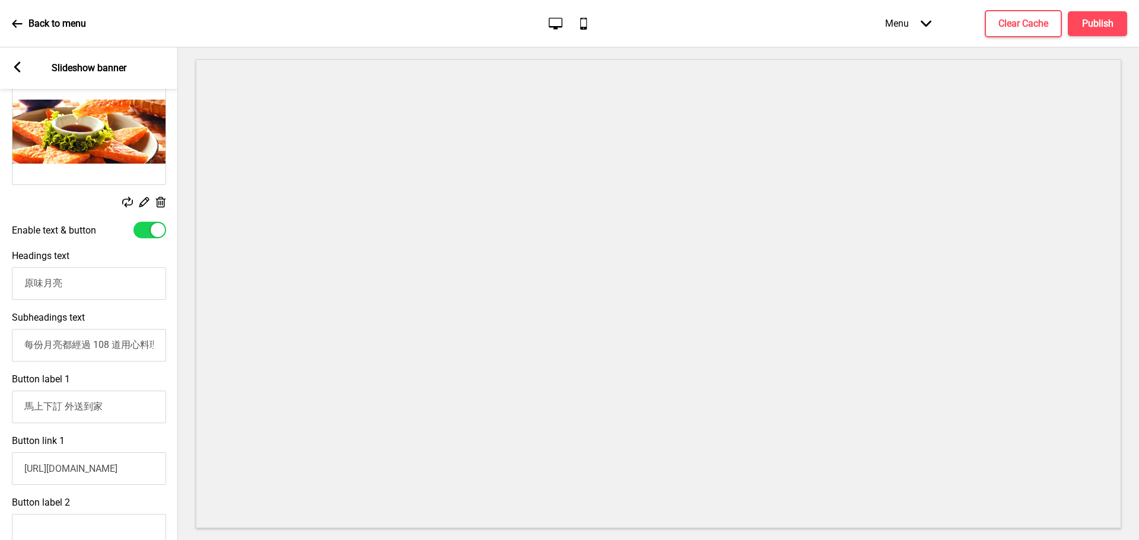
scroll to position [0, 0]
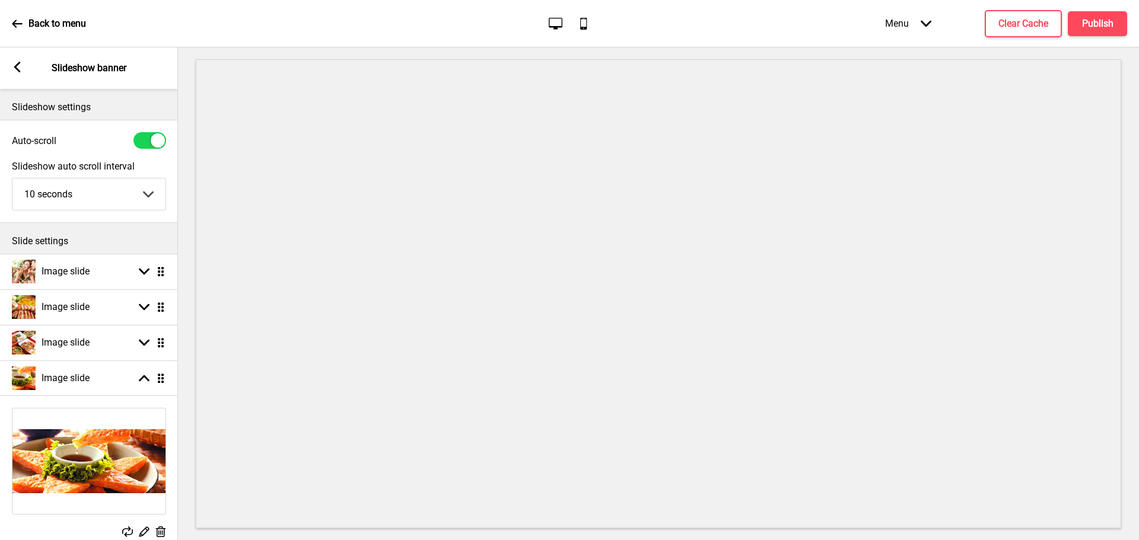
click at [14, 66] on icon at bounding box center [17, 67] width 7 height 11
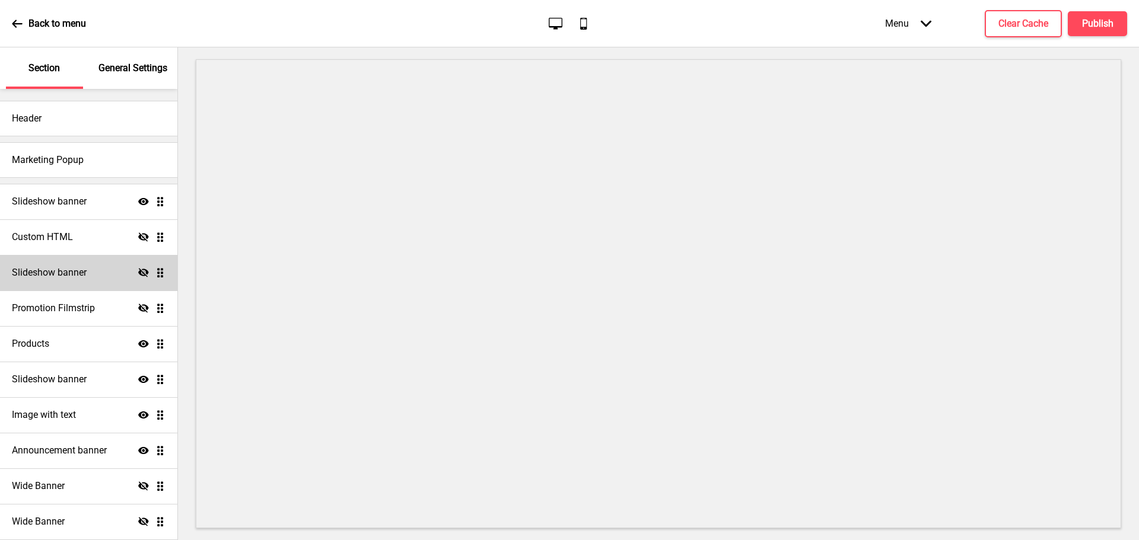
click at [53, 272] on h4 "Slideshow banner" at bounding box center [49, 272] width 75 height 13
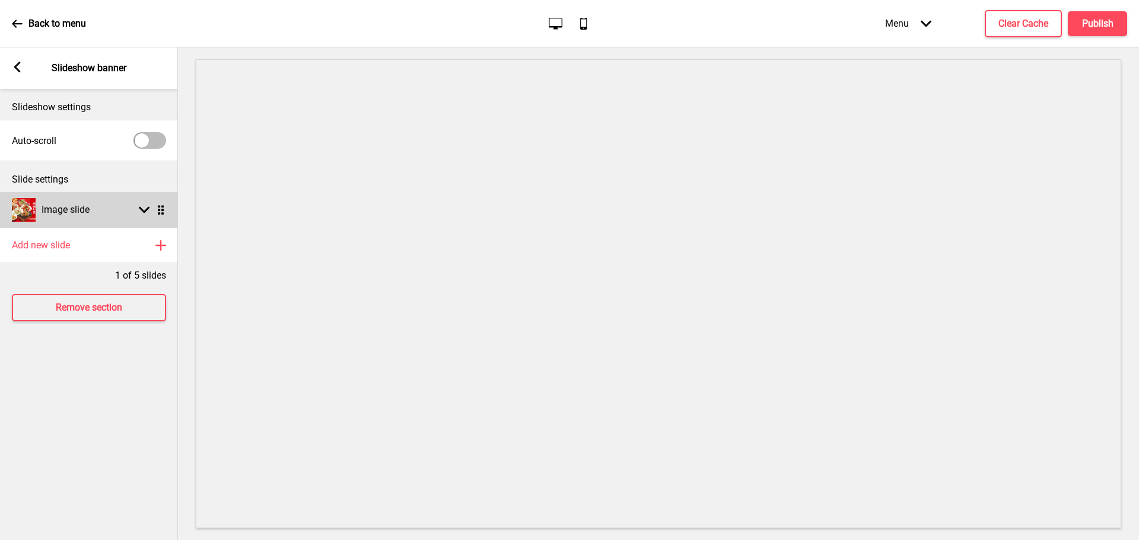
click at [141, 208] on icon at bounding box center [144, 210] width 11 height 7
select select "left"
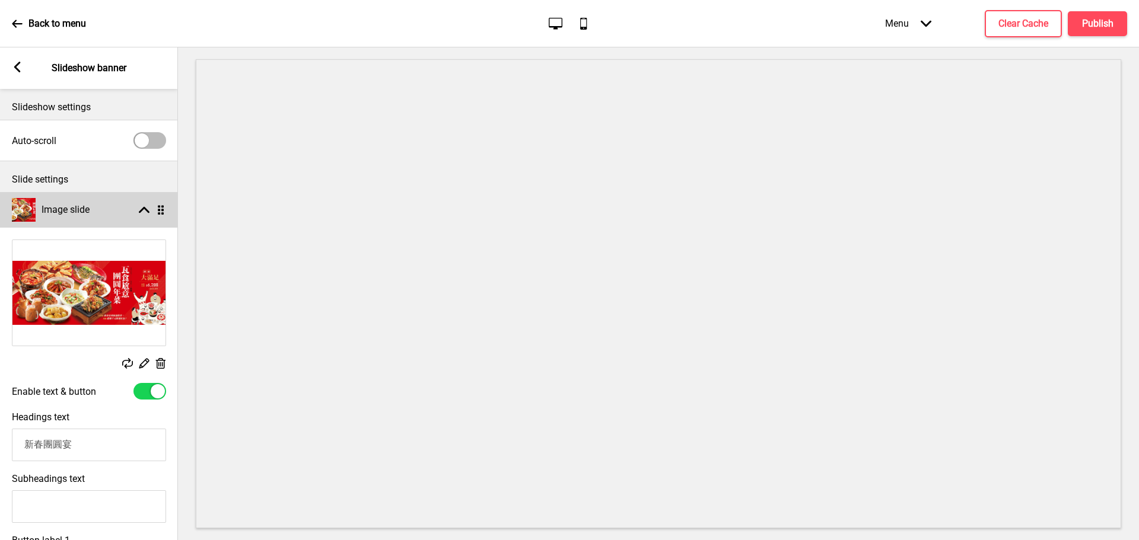
click at [141, 208] on rect at bounding box center [144, 210] width 11 height 11
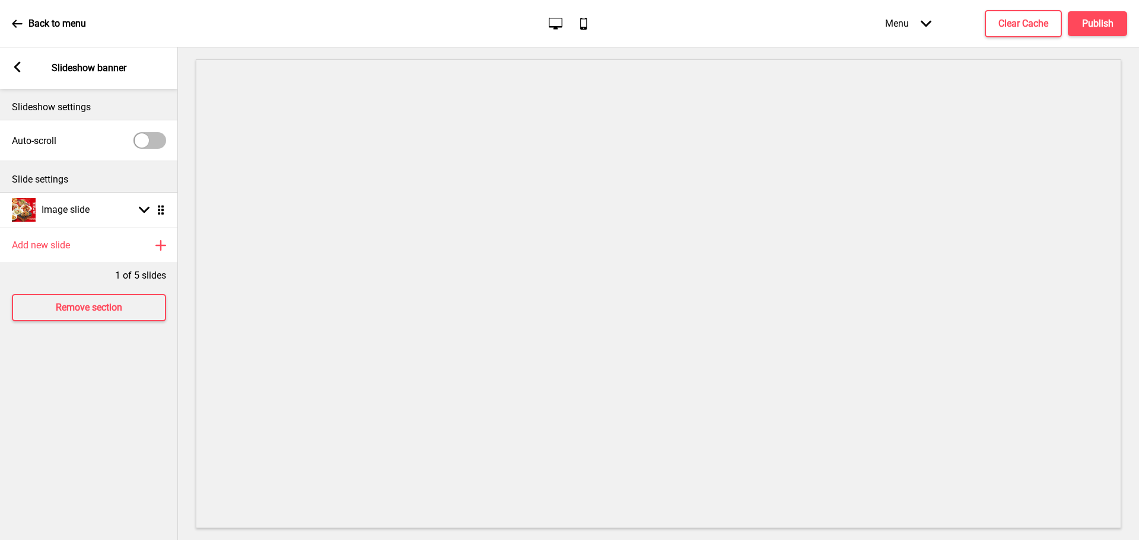
click at [12, 68] on rect at bounding box center [17, 67] width 11 height 11
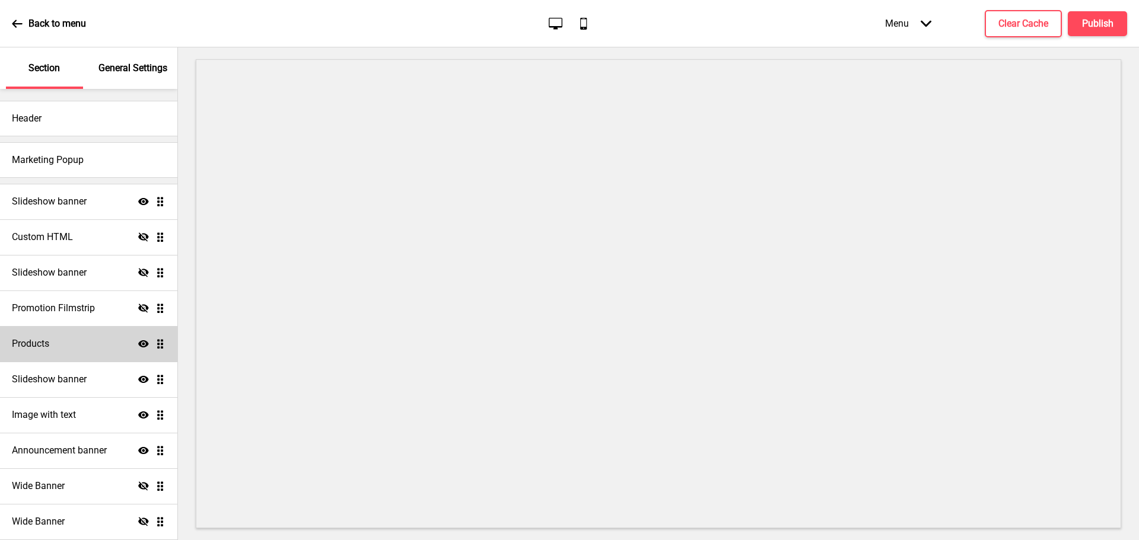
click at [56, 346] on div "Products Show Drag" at bounding box center [88, 344] width 177 height 36
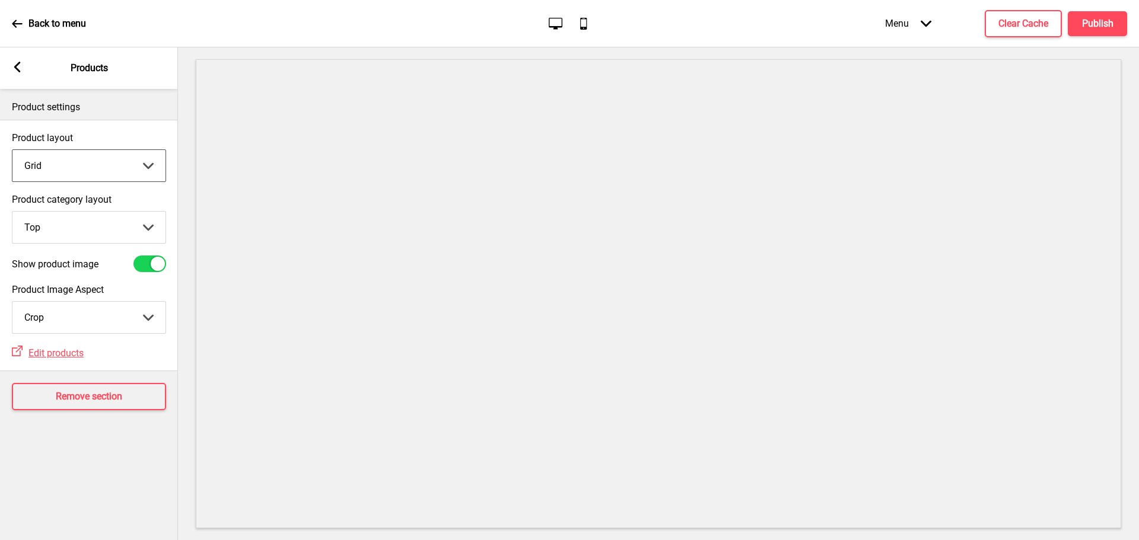
click at [87, 160] on select "Grid List" at bounding box center [88, 165] width 153 height 31
click at [79, 221] on select "Top Side" at bounding box center [88, 227] width 153 height 31
click at [68, 308] on select "Crop Natural" at bounding box center [88, 317] width 153 height 31
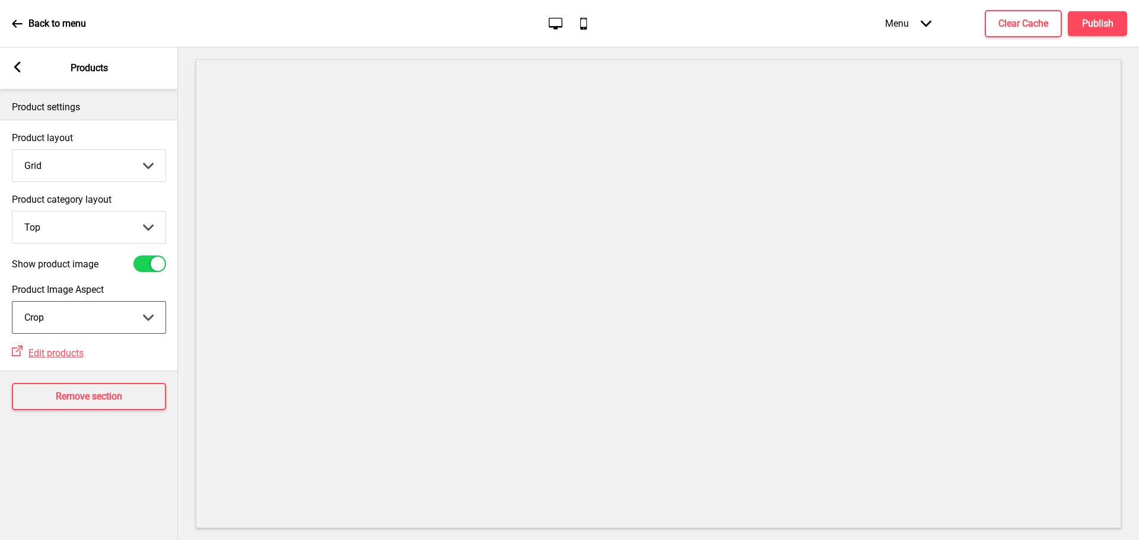
click at [68, 308] on select "Crop Natural" at bounding box center [88, 317] width 153 height 31
click at [16, 71] on rect at bounding box center [17, 67] width 11 height 11
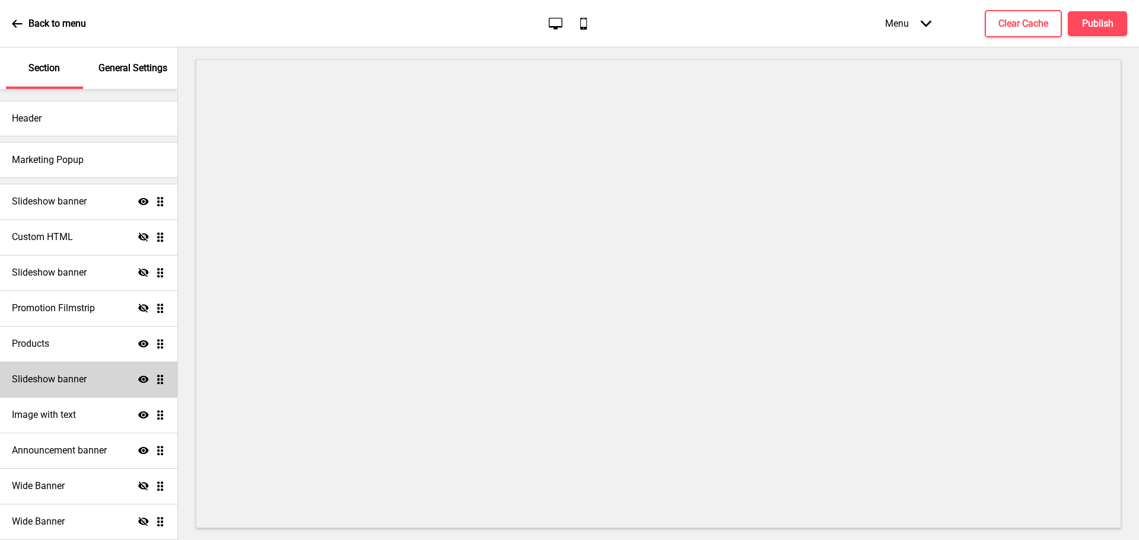
click at [62, 377] on h4 "Slideshow banner" at bounding box center [49, 379] width 75 height 13
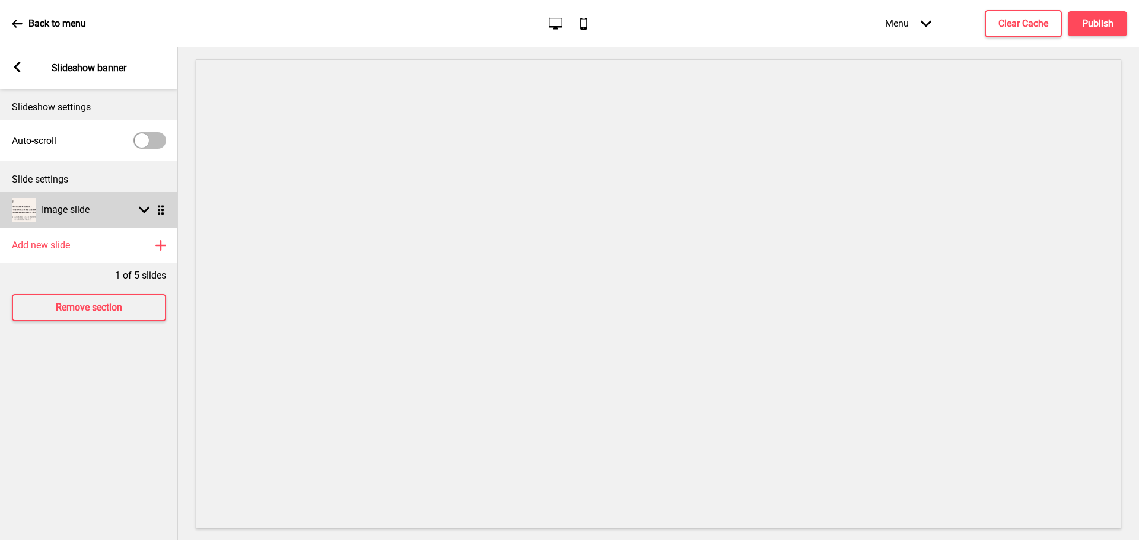
click at [86, 211] on h4 "Image slide" at bounding box center [66, 209] width 48 height 13
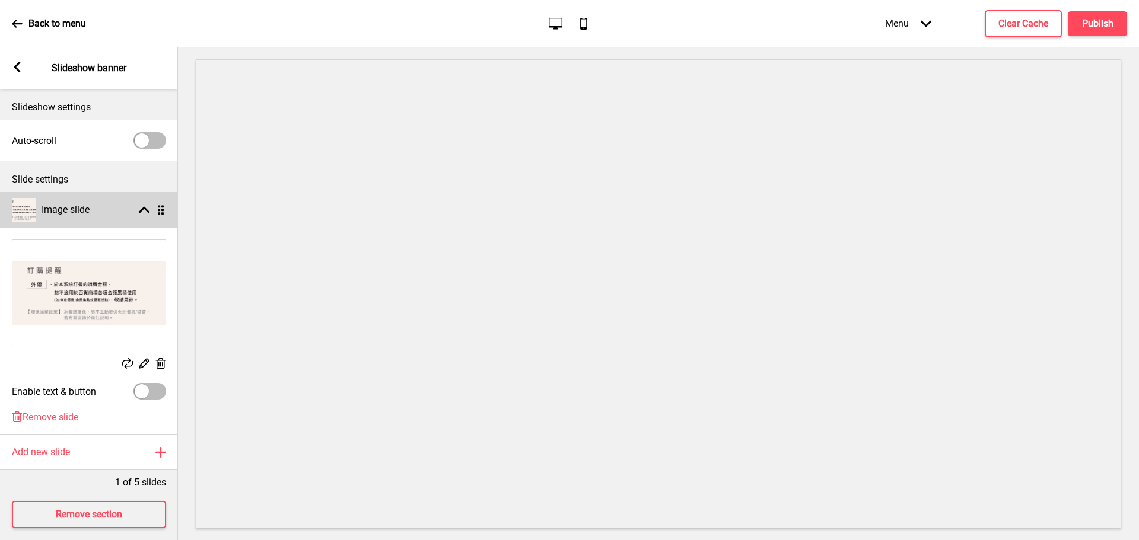
click at [86, 211] on h4 "Image slide" at bounding box center [66, 209] width 48 height 13
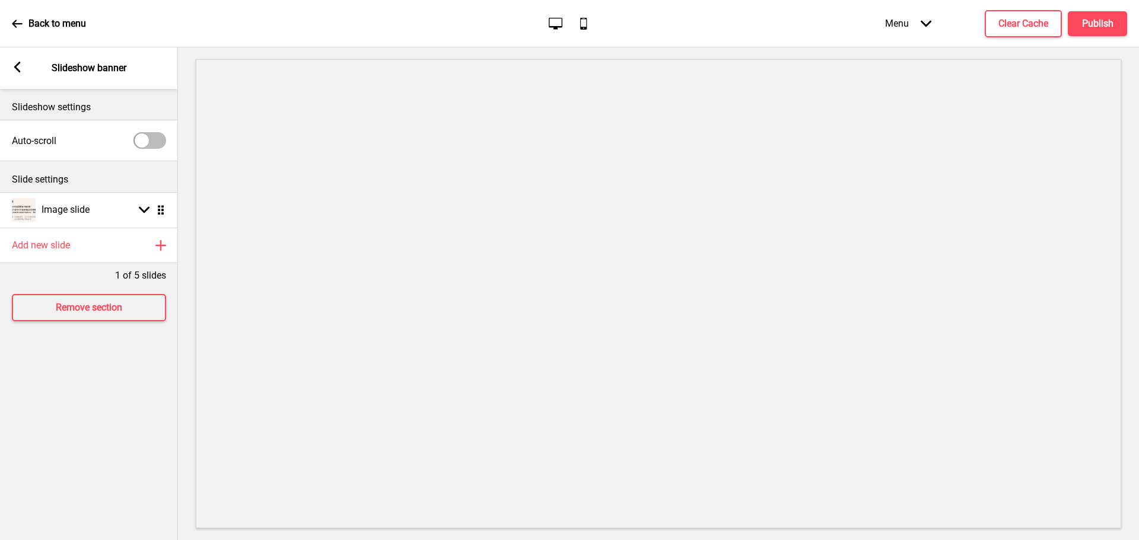
click at [20, 66] on rect at bounding box center [17, 67] width 11 height 11
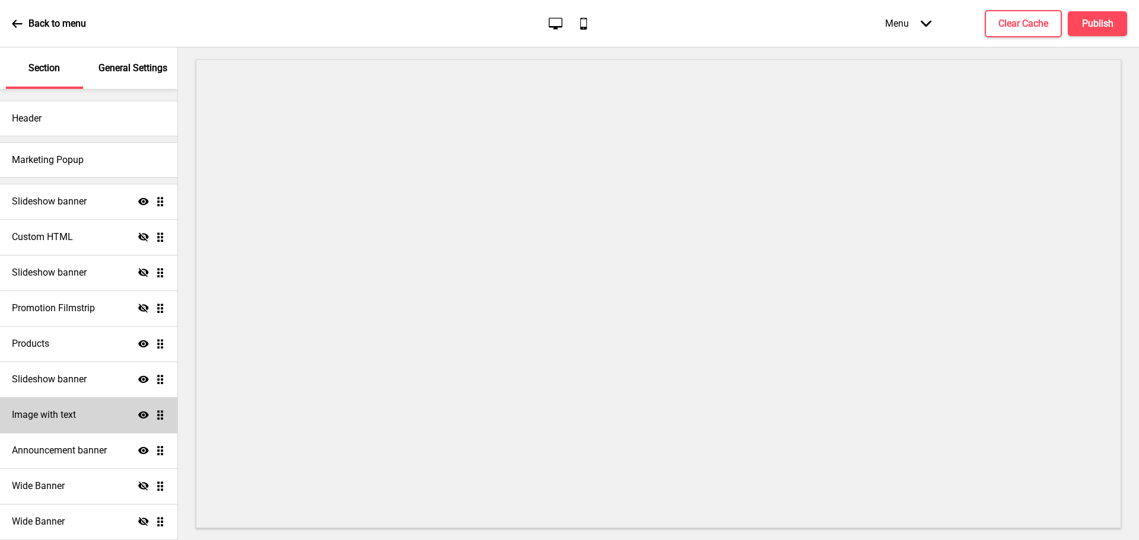
click at [66, 416] on h4 "Image with text" at bounding box center [44, 415] width 64 height 13
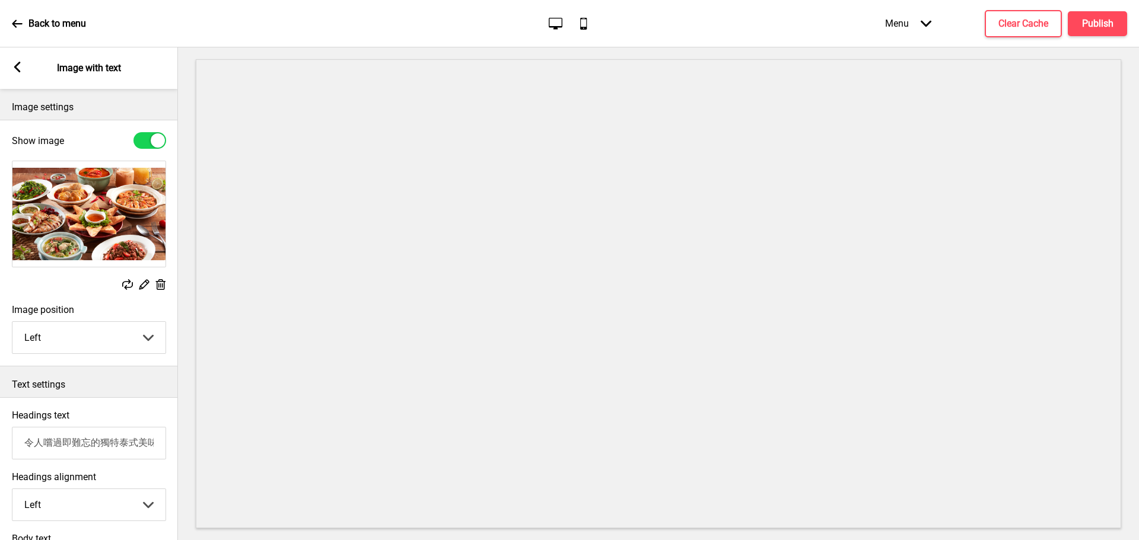
click at [17, 63] on rect at bounding box center [17, 67] width 11 height 11
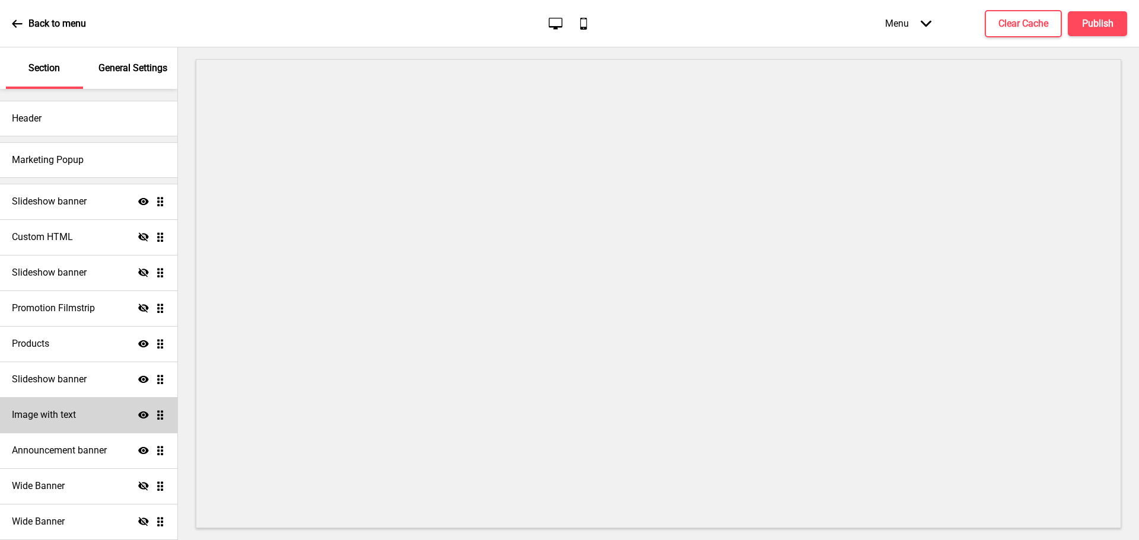
click at [42, 409] on h4 "Image with text" at bounding box center [44, 415] width 64 height 13
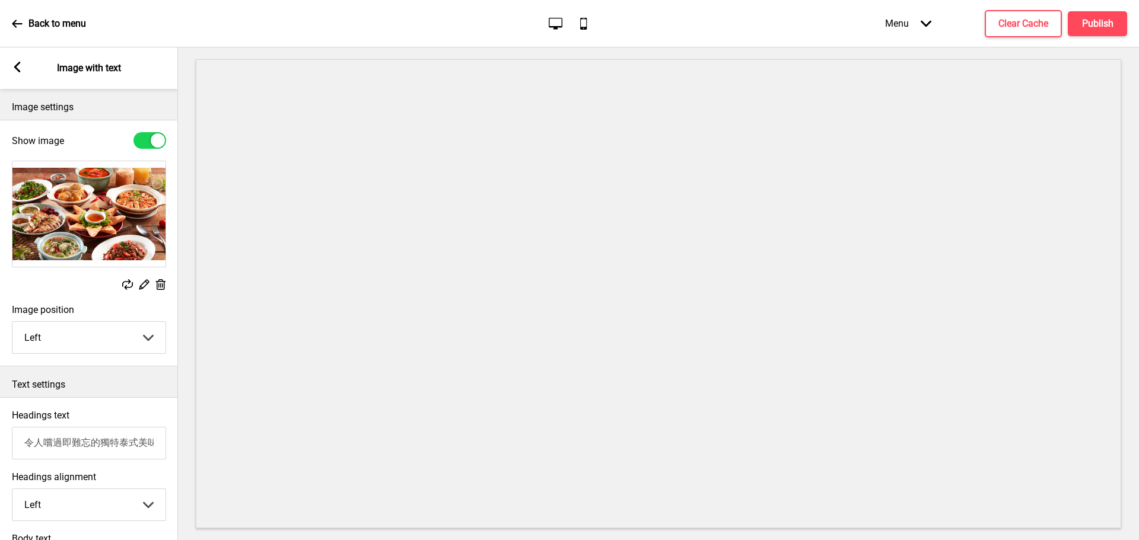
click at [17, 71] on rect at bounding box center [17, 67] width 11 height 11
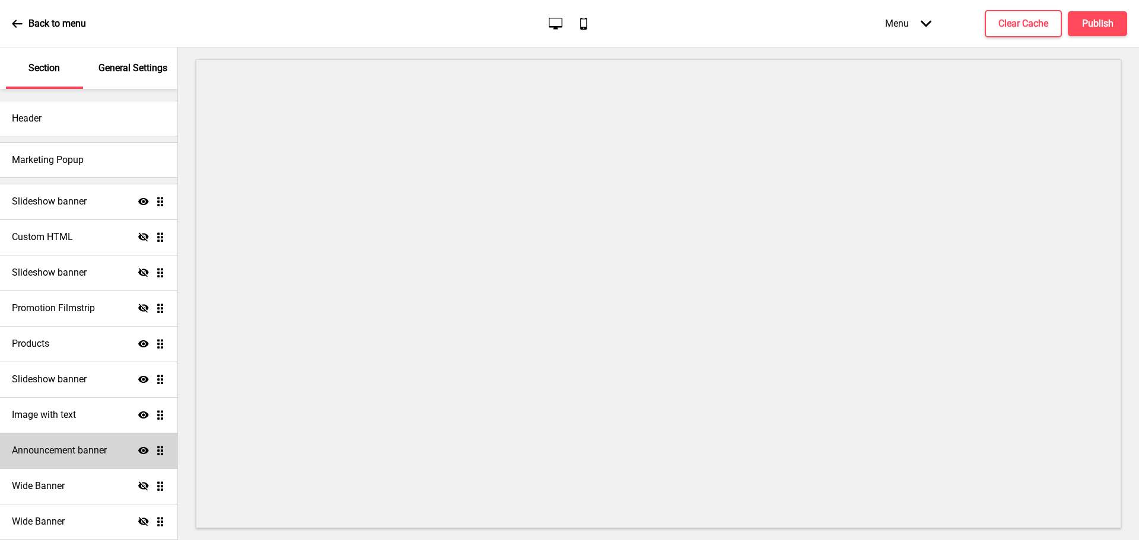
click at [79, 454] on h4 "Announcement banner" at bounding box center [59, 450] width 95 height 13
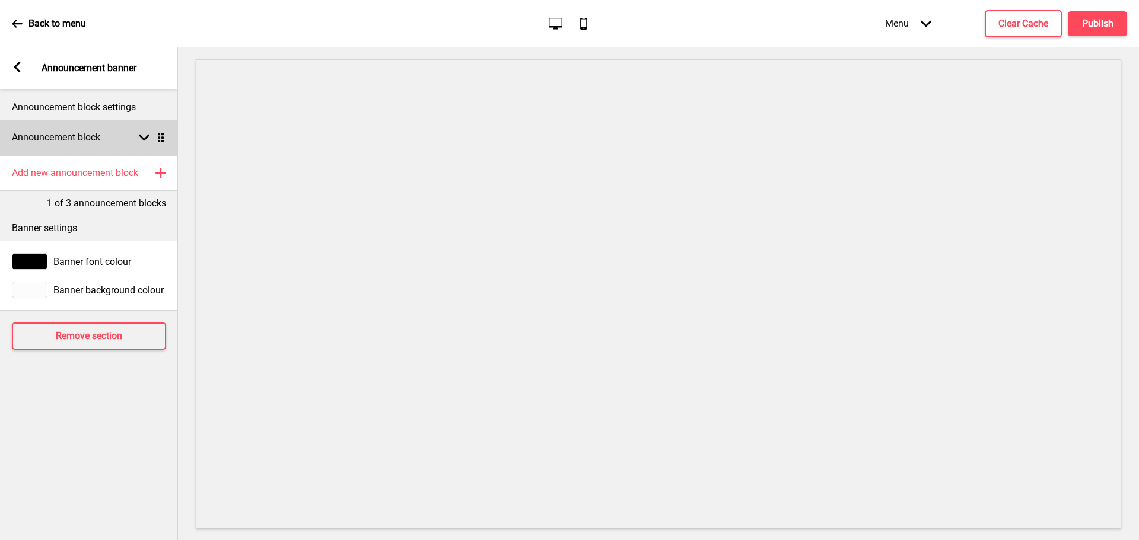
click at [100, 132] on h4 "Announcement block" at bounding box center [56, 137] width 88 height 13
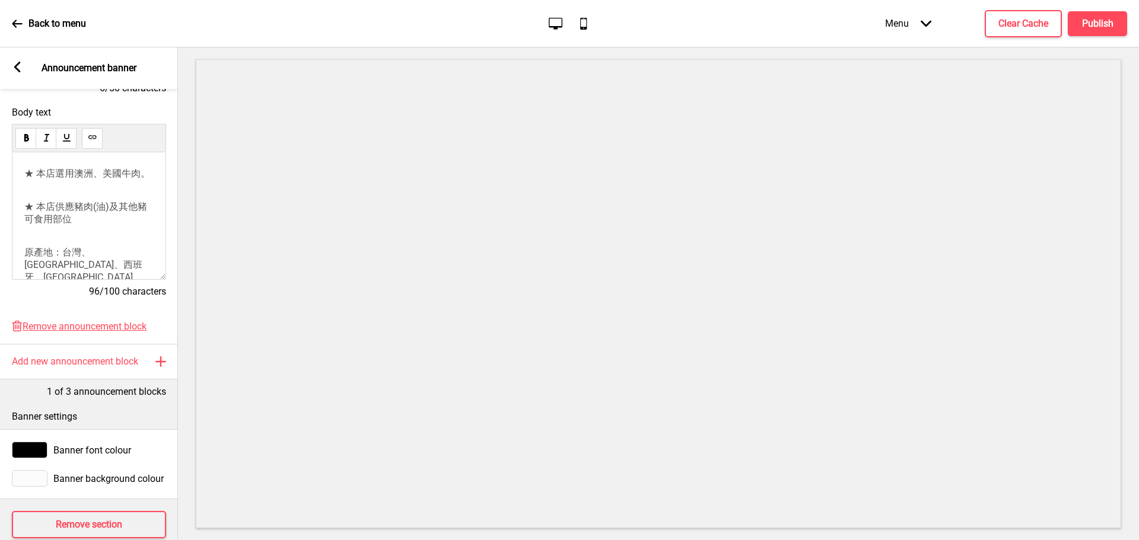
scroll to position [236, 0]
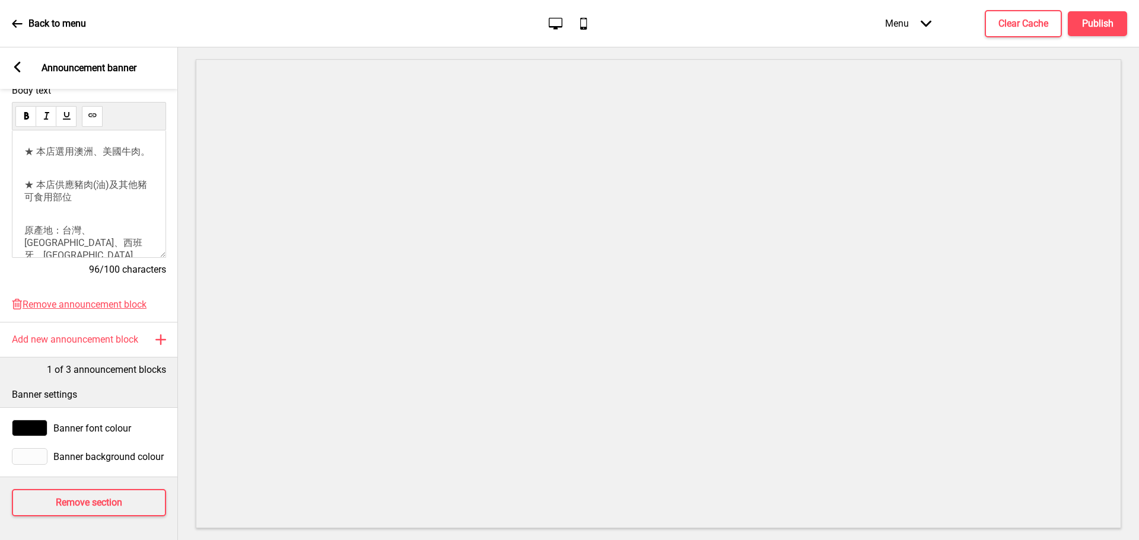
click at [9, 21] on div "Back to menu Desktop Mobile Menu Arrow down Product Page Store Information Chec…" at bounding box center [569, 23] width 1139 height 47
click at [14, 21] on icon at bounding box center [17, 24] width 10 height 8
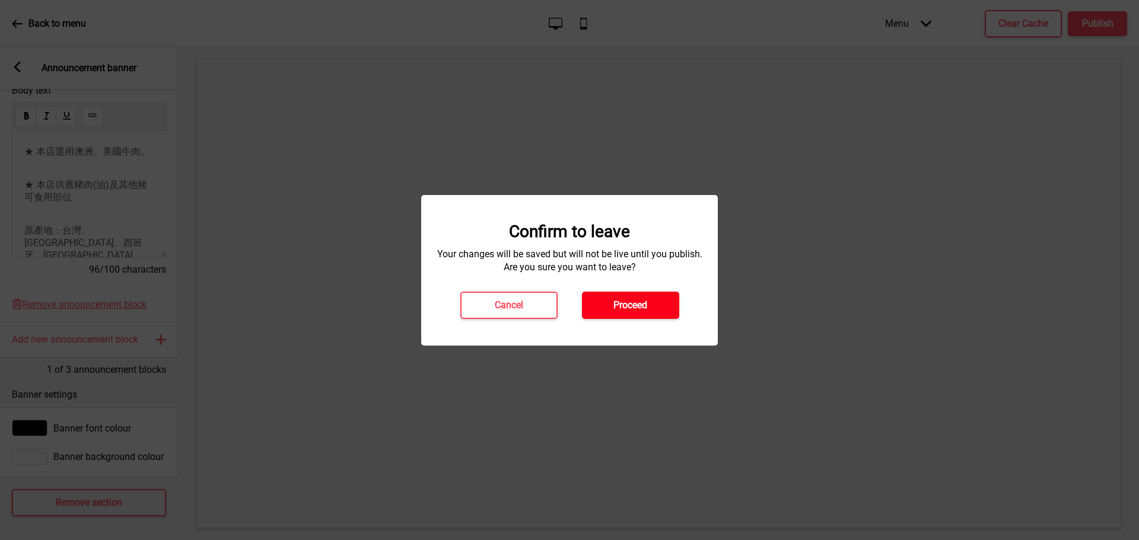
click at [635, 308] on h4 "Proceed" at bounding box center [630, 305] width 34 height 13
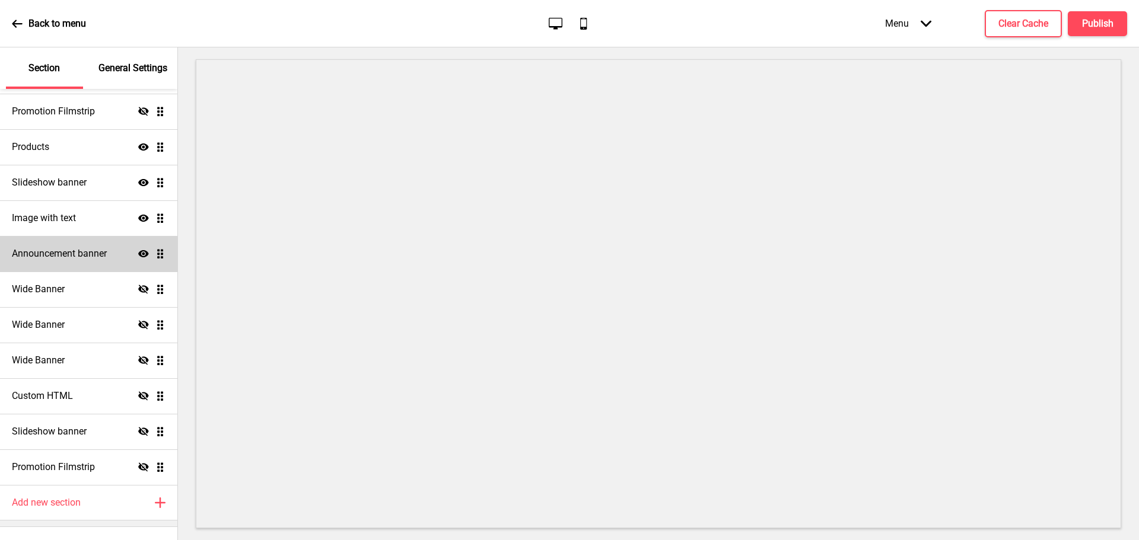
scroll to position [219, 0]
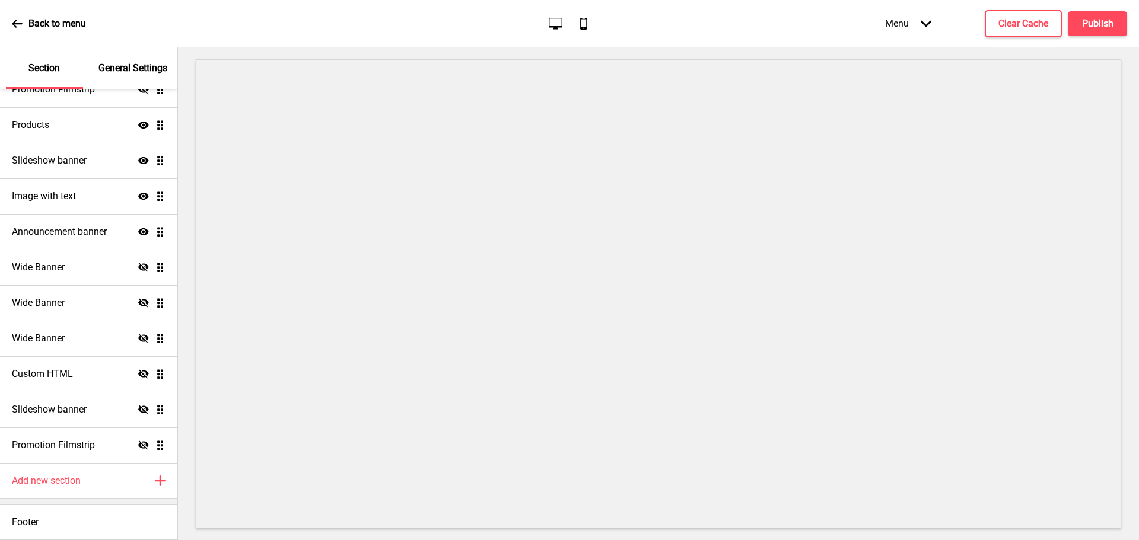
click at [926, 21] on icon "Arrow down" at bounding box center [925, 23] width 11 height 11
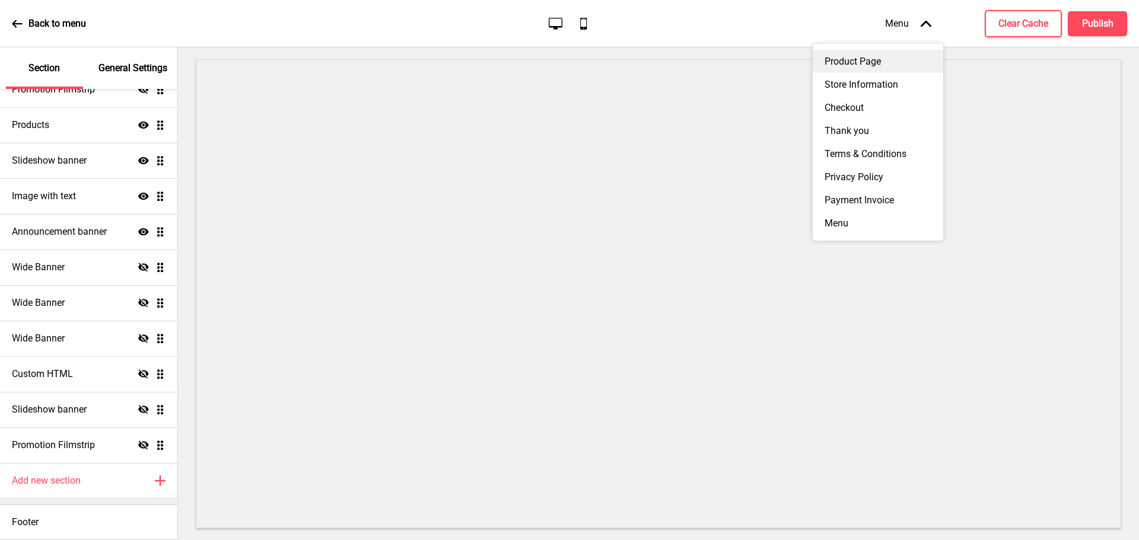
click at [869, 67] on div "Product Page" at bounding box center [878, 61] width 130 height 23
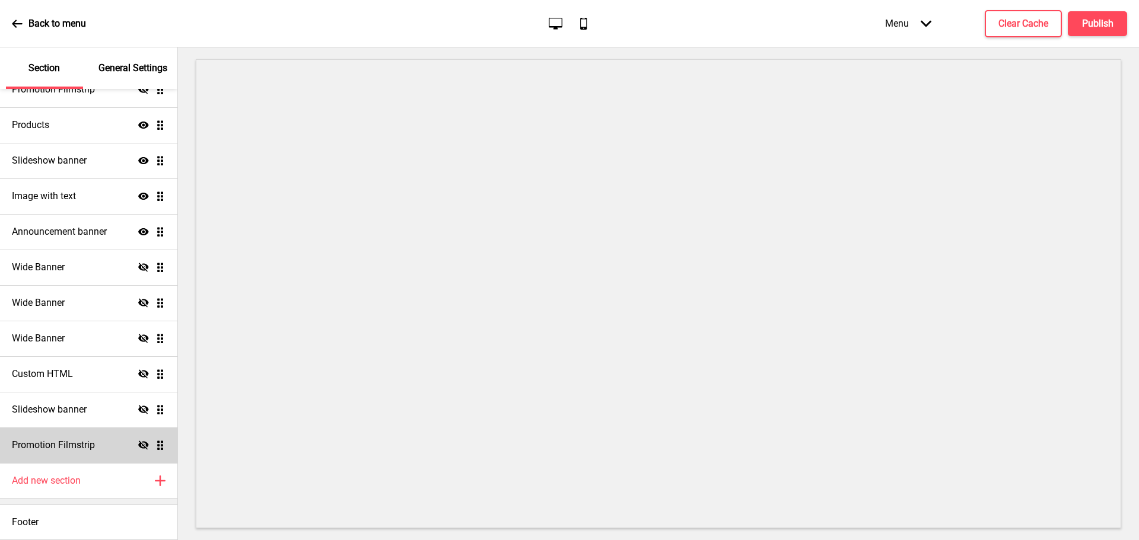
click at [54, 445] on h4 "Promotion Filmstrip" at bounding box center [53, 445] width 83 height 13
select select "center"
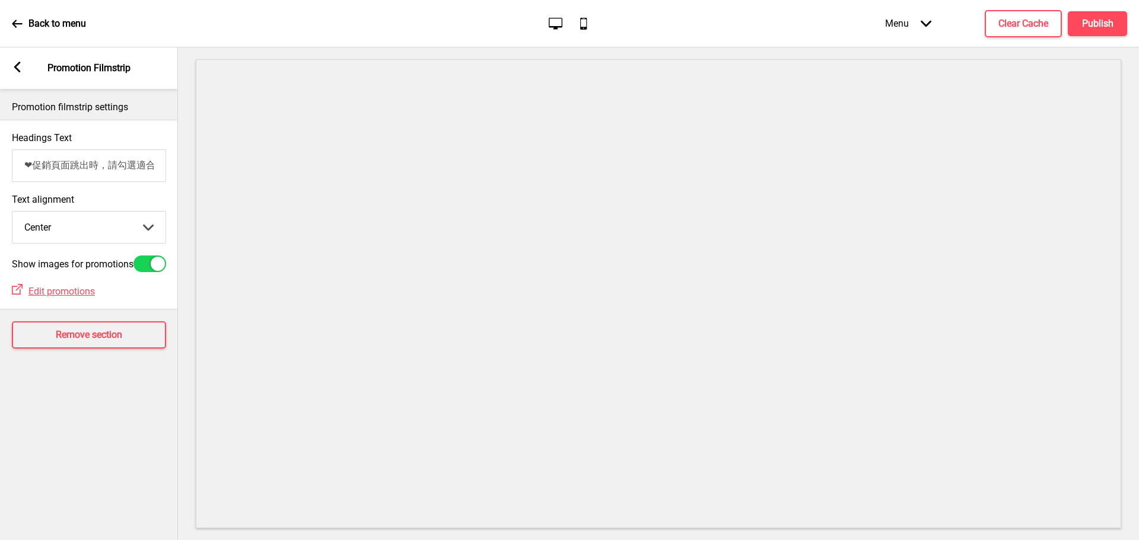
click at [78, 175] on input "❤促銷頁面跳出時，請勾選適合的方案❤" at bounding box center [89, 165] width 154 height 33
click at [81, 168] on input "❤促銷頁面跳出時，請勾選適合的方案❤" at bounding box center [89, 165] width 154 height 33
click at [20, 69] on rect at bounding box center [17, 67] width 11 height 11
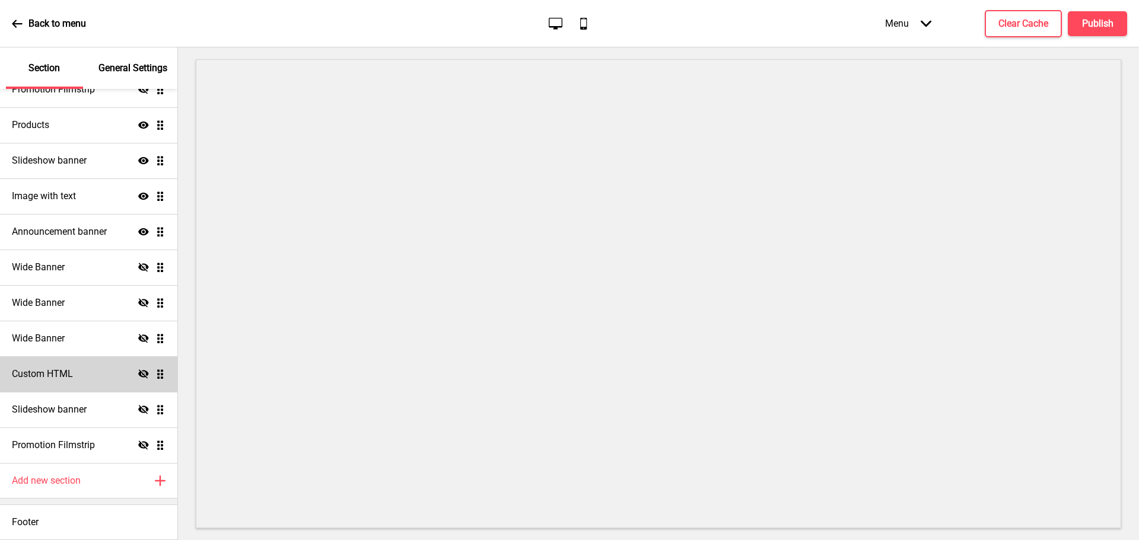
click at [53, 376] on h4 "Custom HTML" at bounding box center [42, 374] width 61 height 13
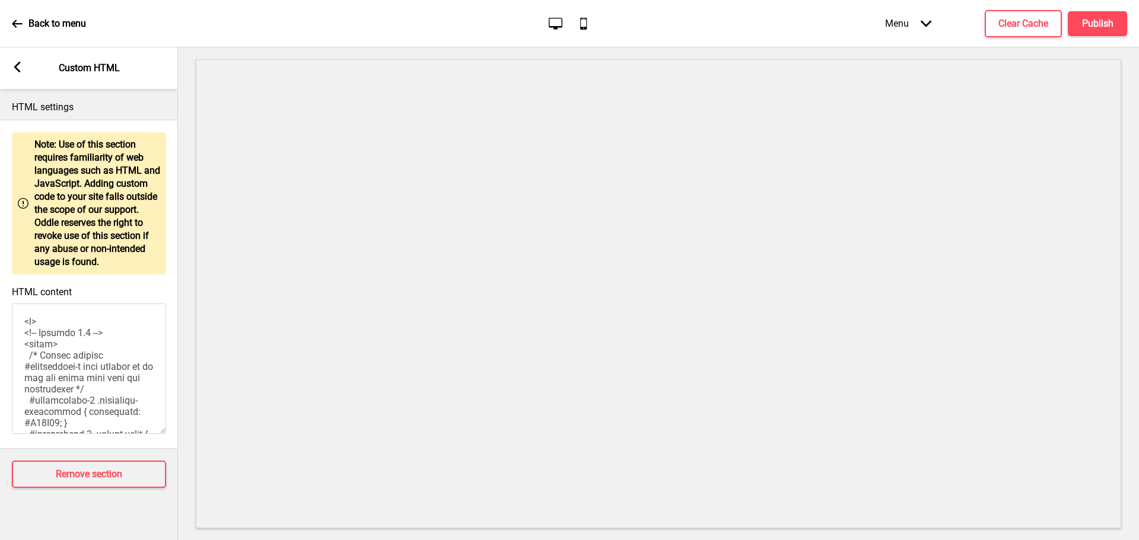
click at [15, 66] on icon at bounding box center [17, 67] width 7 height 11
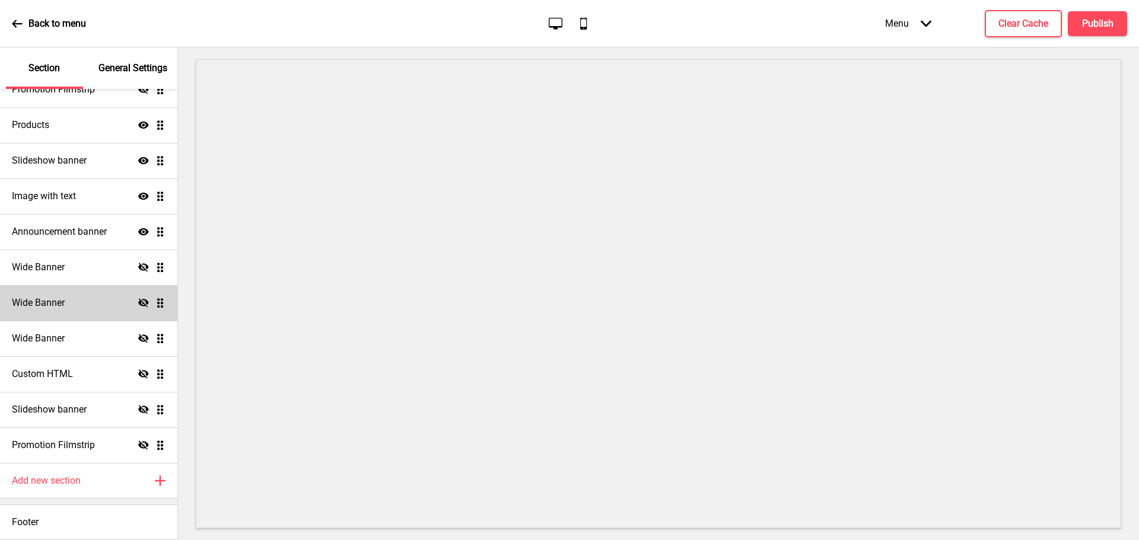
click at [47, 308] on h4 "Wide Banner" at bounding box center [38, 303] width 53 height 13
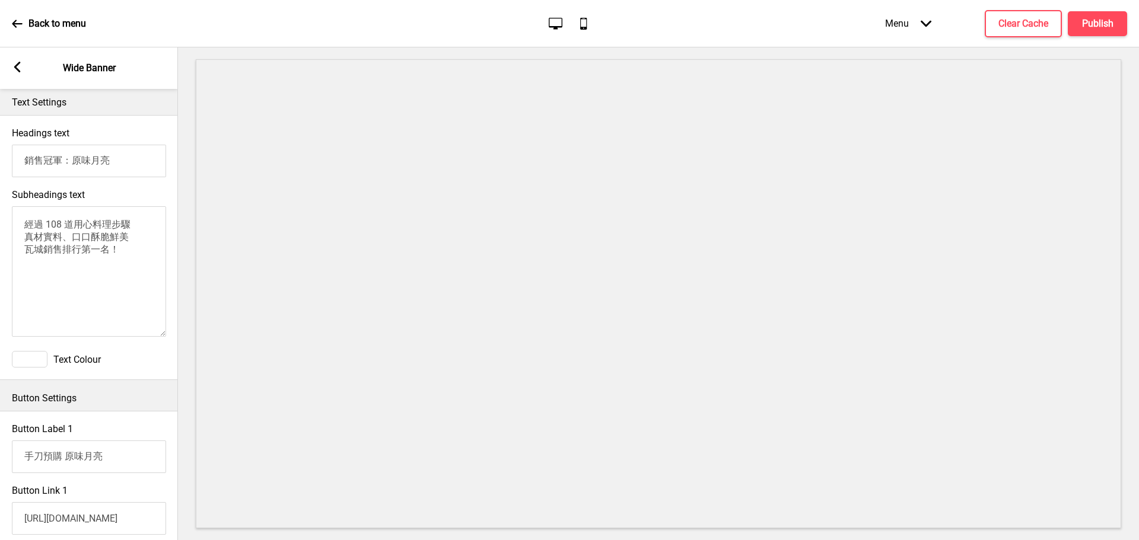
scroll to position [0, 0]
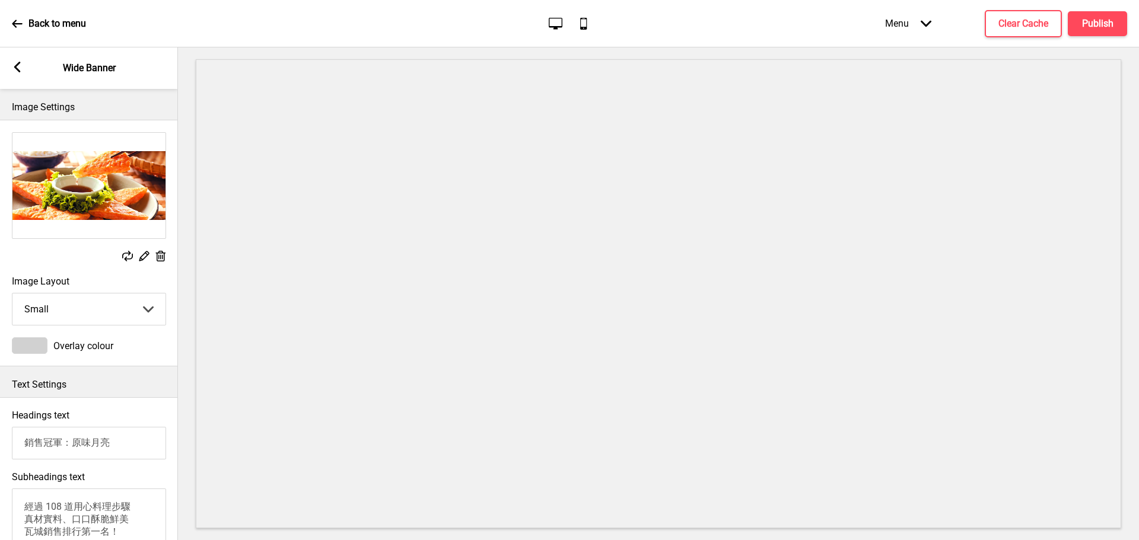
click at [14, 64] on rect at bounding box center [17, 67] width 11 height 11
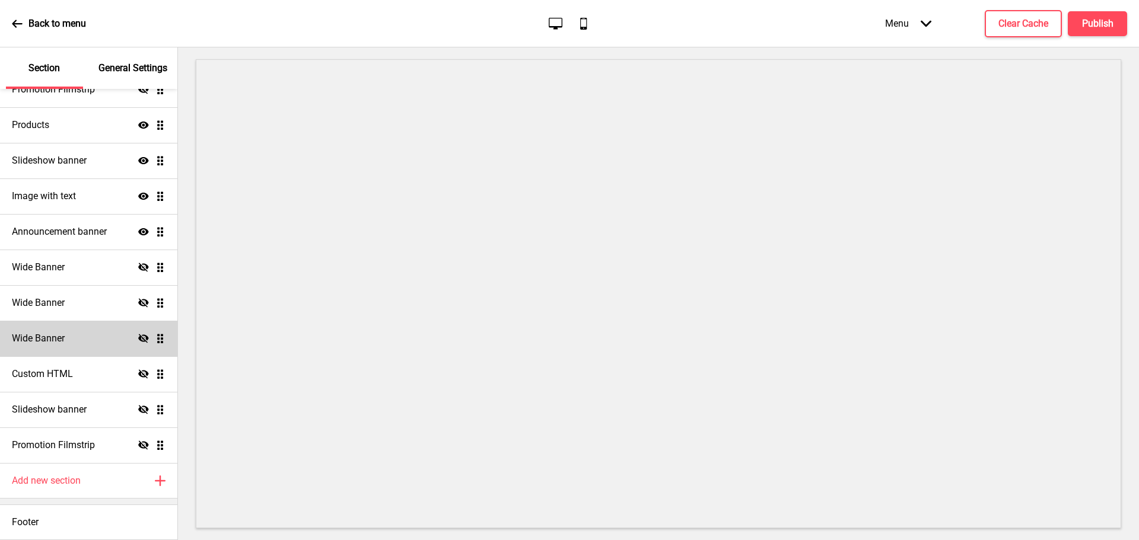
click at [58, 342] on h4 "Wide Banner" at bounding box center [38, 338] width 53 height 13
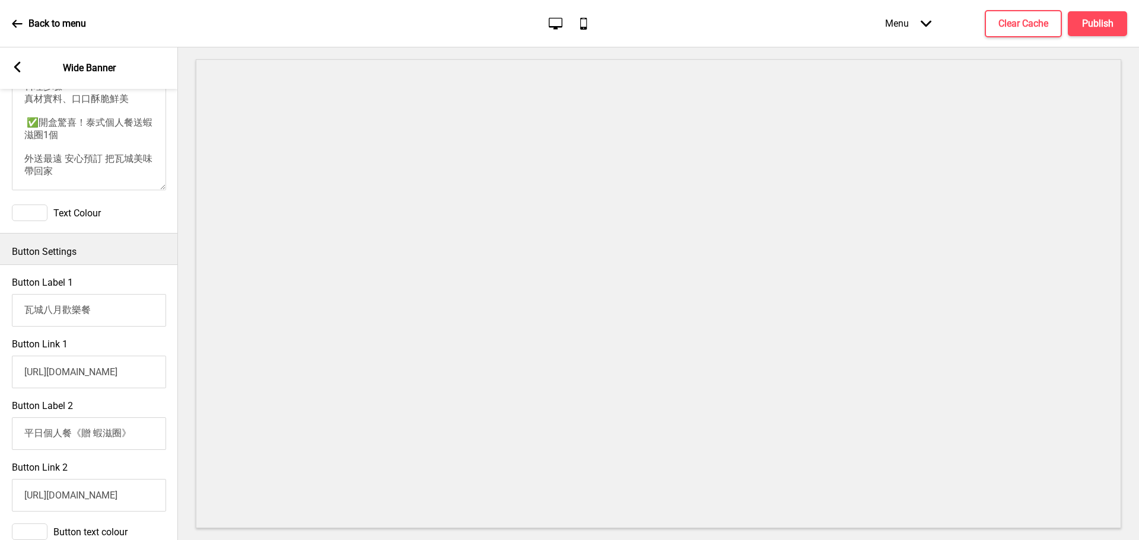
scroll to position [474, 0]
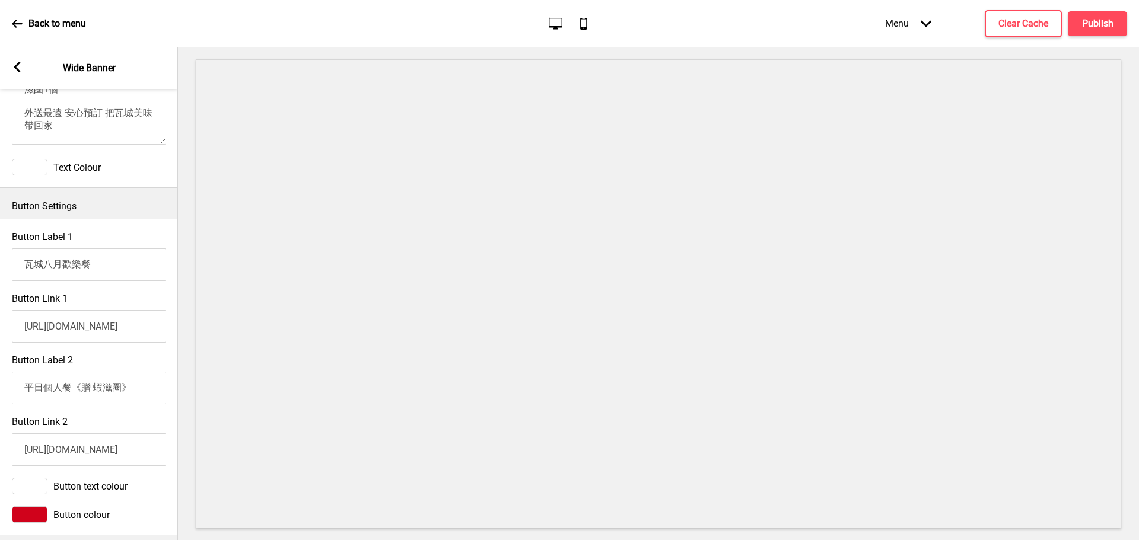
click at [104, 418] on div "Button Link 2 [URL][DOMAIN_NAME]" at bounding box center [89, 441] width 178 height 62
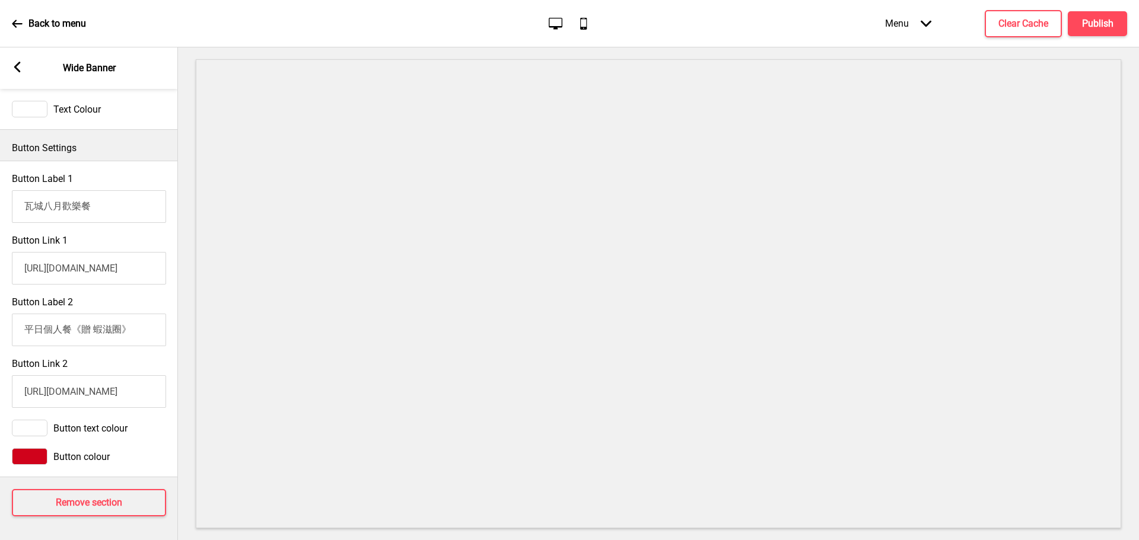
scroll to position [549, 0]
click at [22, 71] on rect at bounding box center [17, 67] width 11 height 11
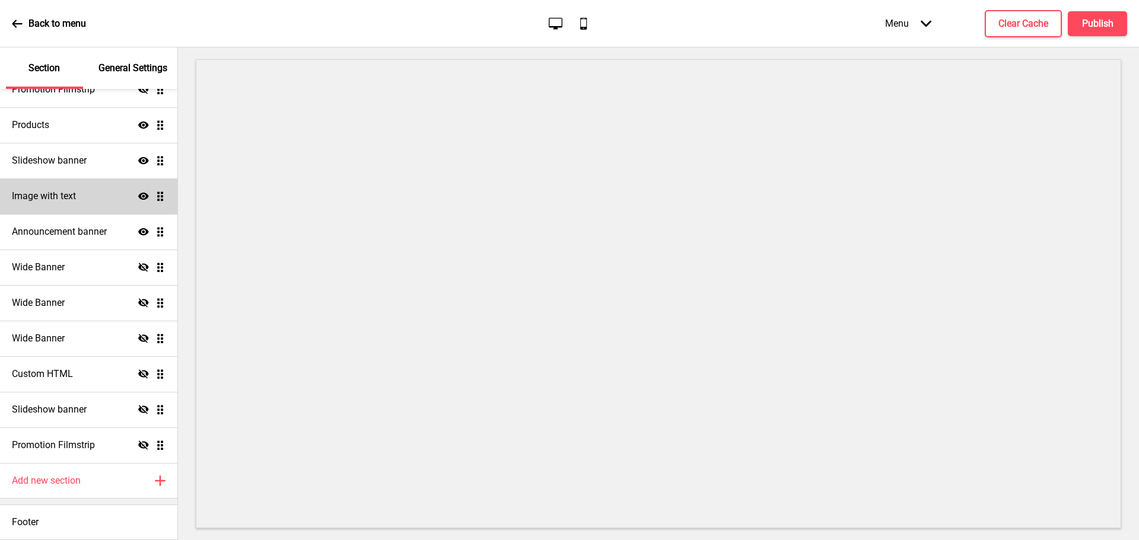
click at [80, 192] on div "Image with text Show Drag" at bounding box center [88, 197] width 177 height 36
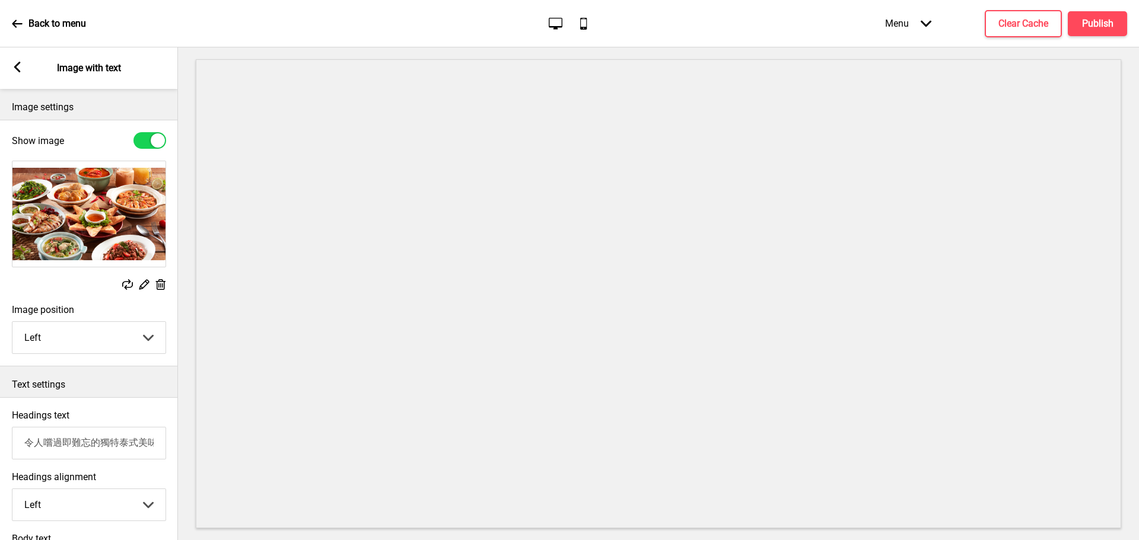
click at [20, 64] on rect at bounding box center [17, 67] width 11 height 11
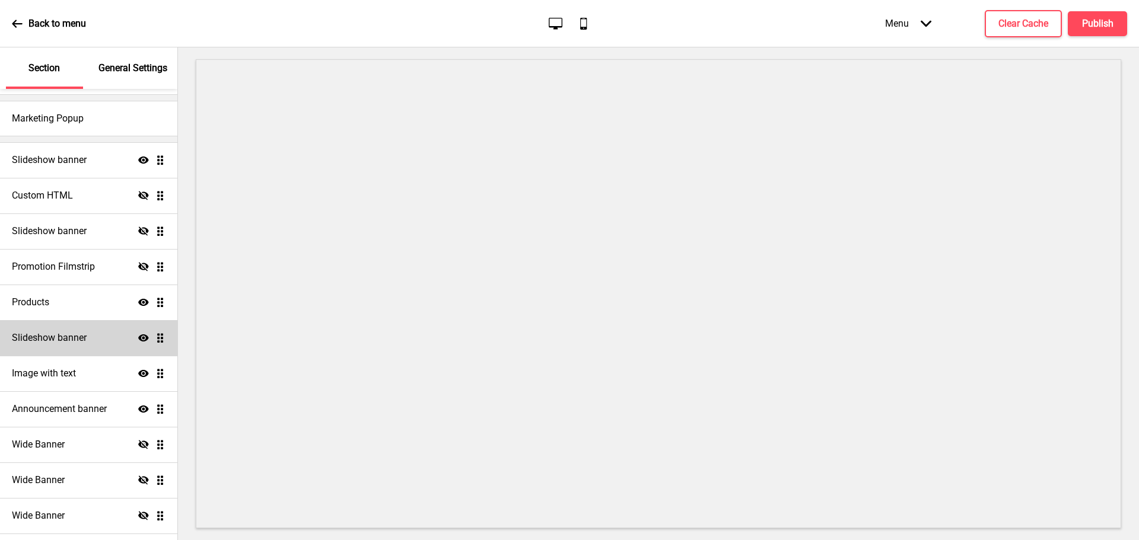
scroll to position [41, 0]
click at [55, 340] on h4 "Slideshow banner" at bounding box center [49, 338] width 75 height 13
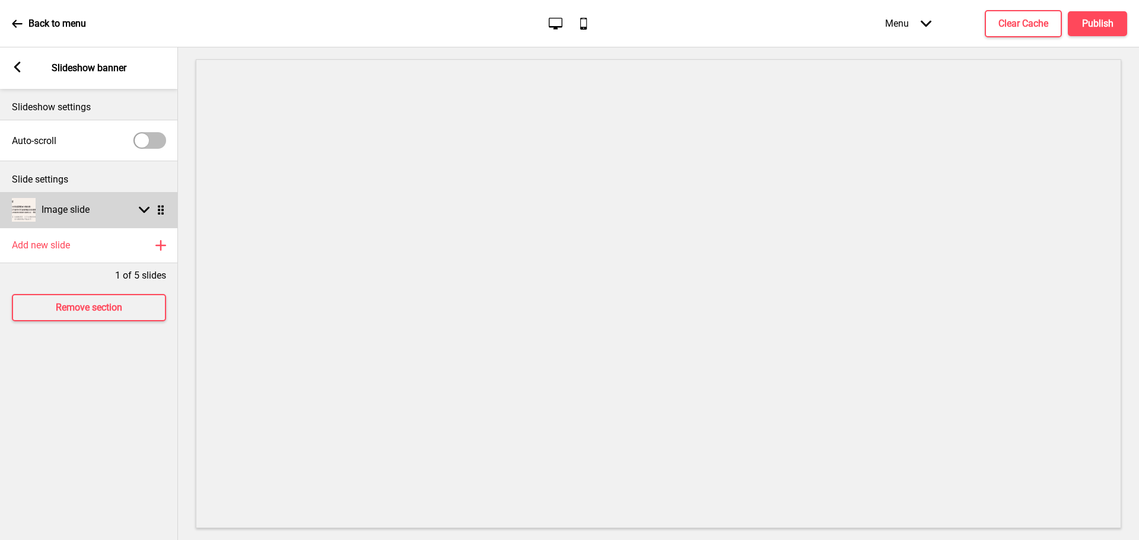
click at [74, 209] on h4 "Image slide" at bounding box center [66, 209] width 48 height 13
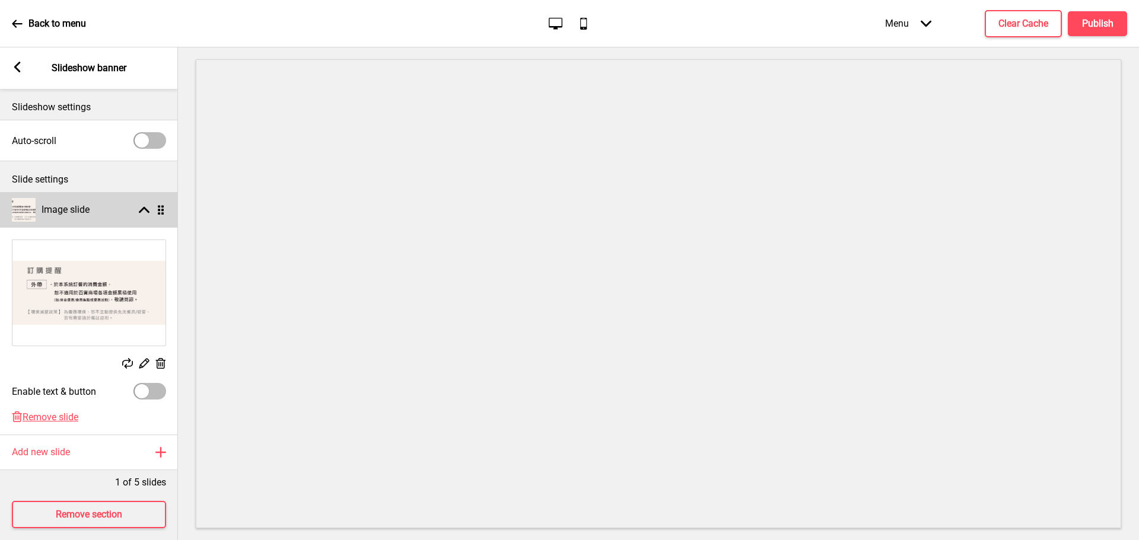
click at [74, 209] on h4 "Image slide" at bounding box center [66, 209] width 48 height 13
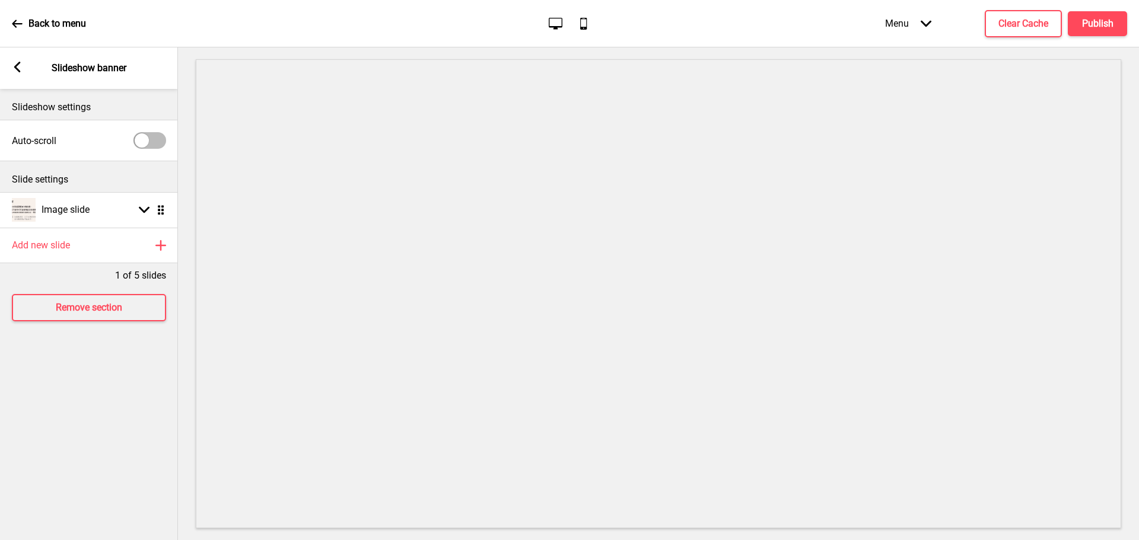
click at [14, 65] on rect at bounding box center [17, 67] width 11 height 11
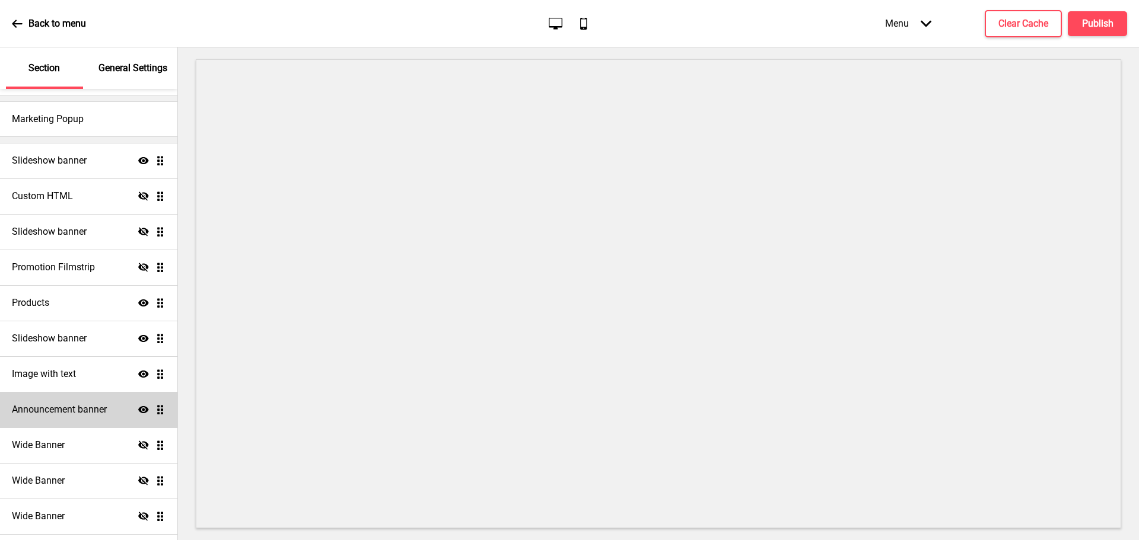
click at [59, 404] on h4 "Announcement banner" at bounding box center [59, 409] width 95 height 13
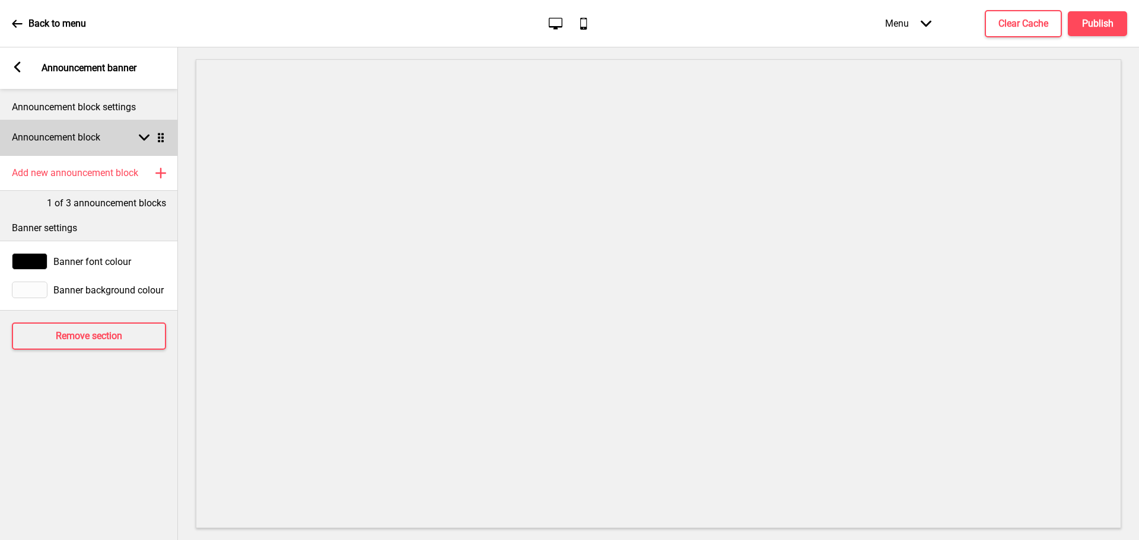
click at [144, 132] on div "Announcement block Arrow down Drag" at bounding box center [89, 138] width 178 height 36
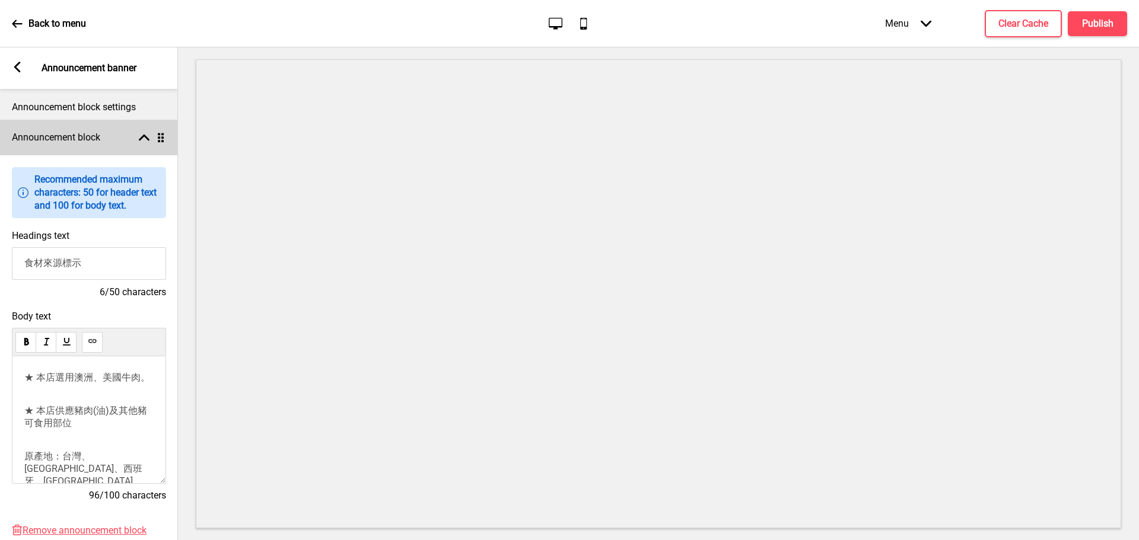
click at [144, 132] on div "Announcement block Arrow up Drag" at bounding box center [89, 138] width 178 height 36
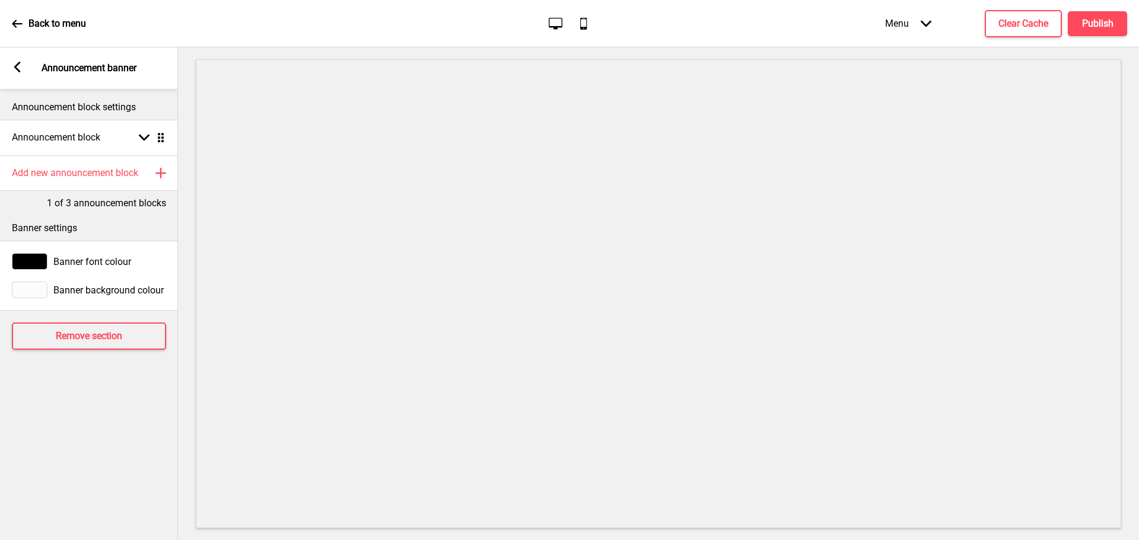
click at [16, 67] on icon at bounding box center [17, 67] width 7 height 11
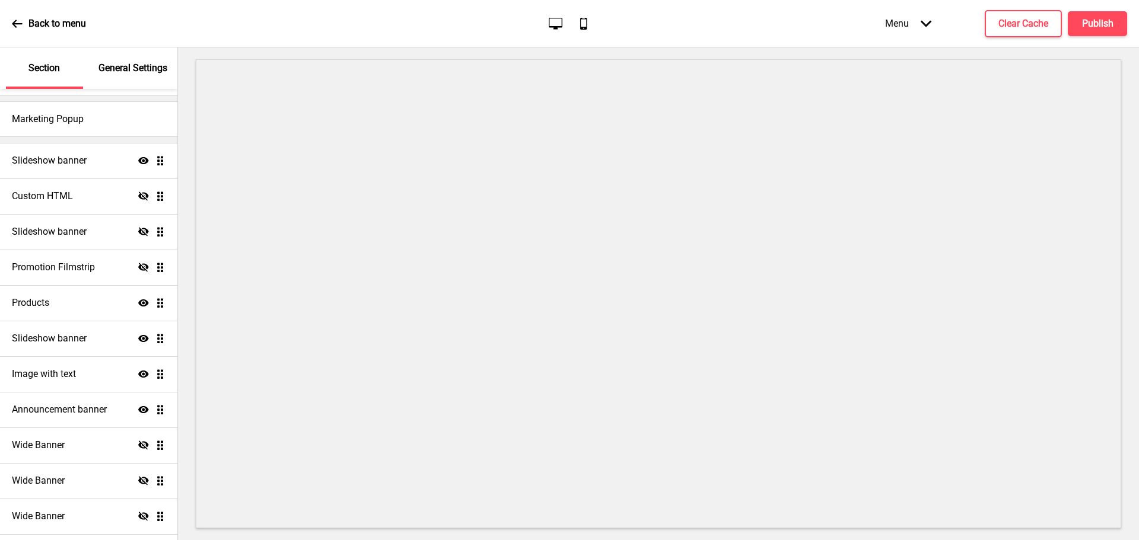
click at [125, 67] on p "General Settings" at bounding box center [132, 68] width 69 height 13
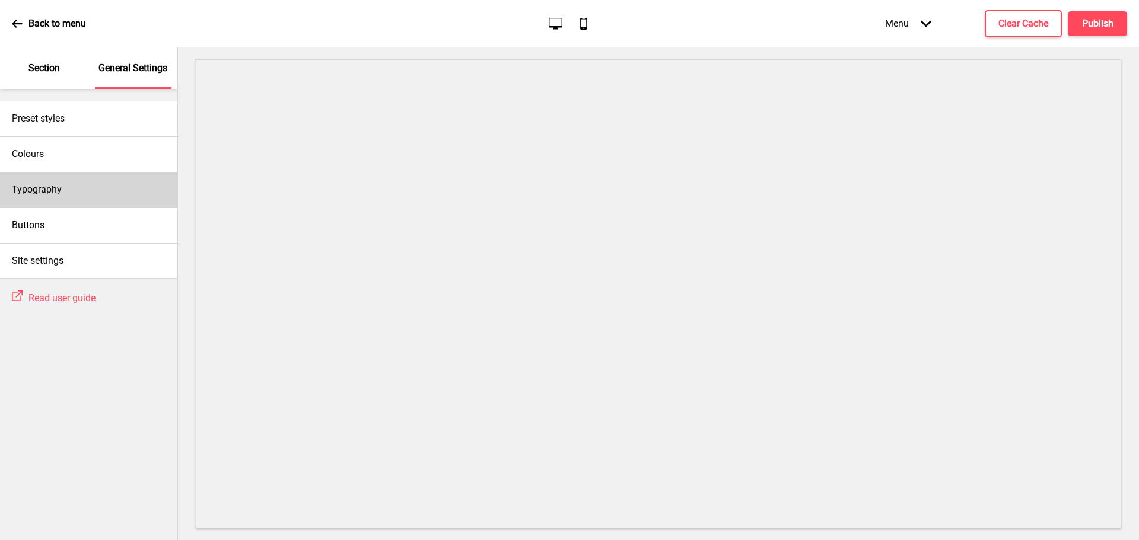
click at [47, 187] on h4 "Typography" at bounding box center [37, 189] width 50 height 13
select select "小米兰亭简"
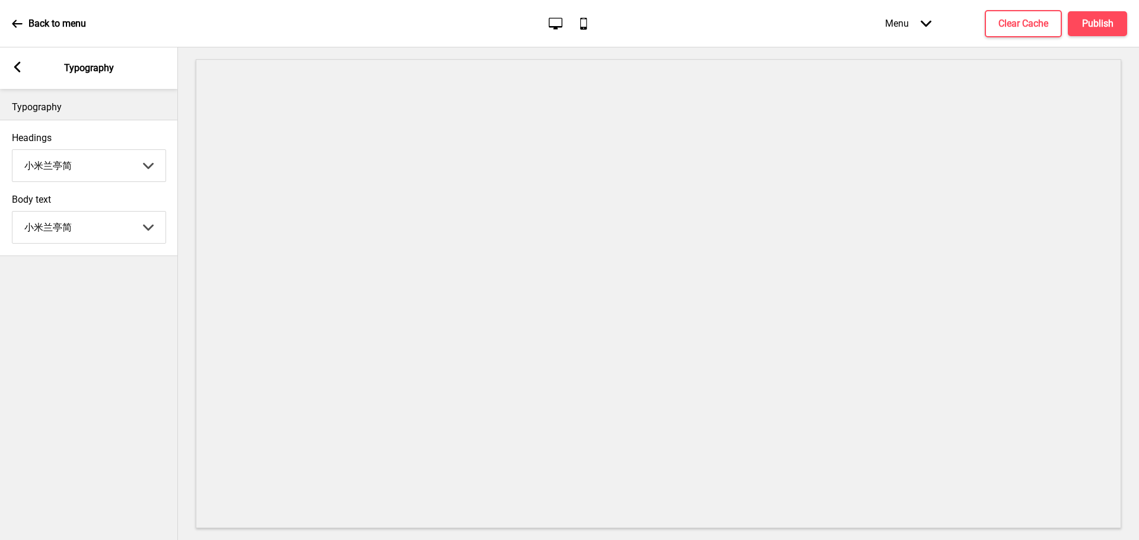
click at [20, 65] on rect at bounding box center [17, 67] width 11 height 11
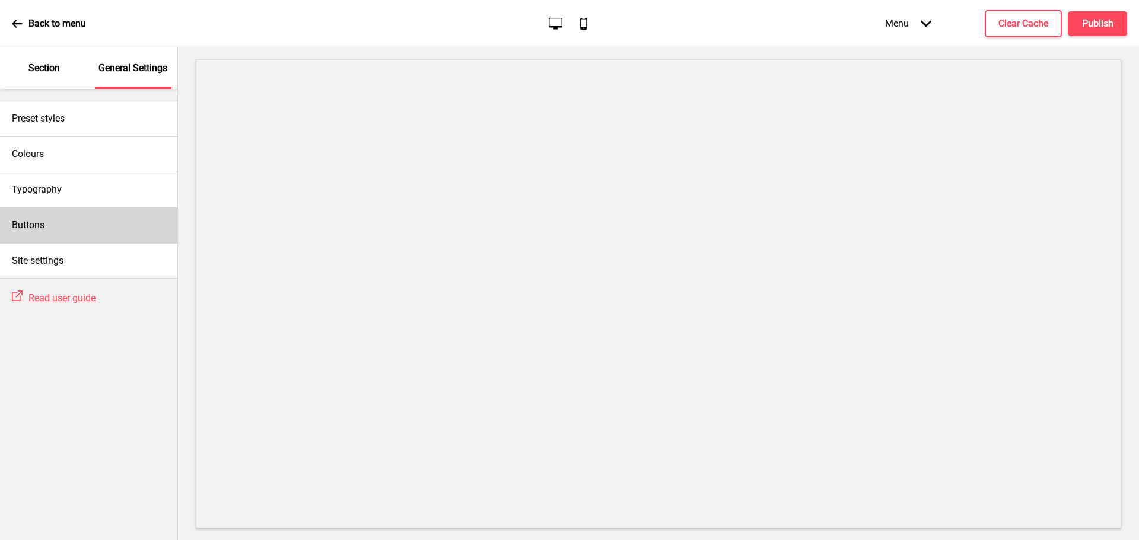
click at [20, 219] on h4 "Buttons" at bounding box center [28, 225] width 33 height 13
select select "pill"
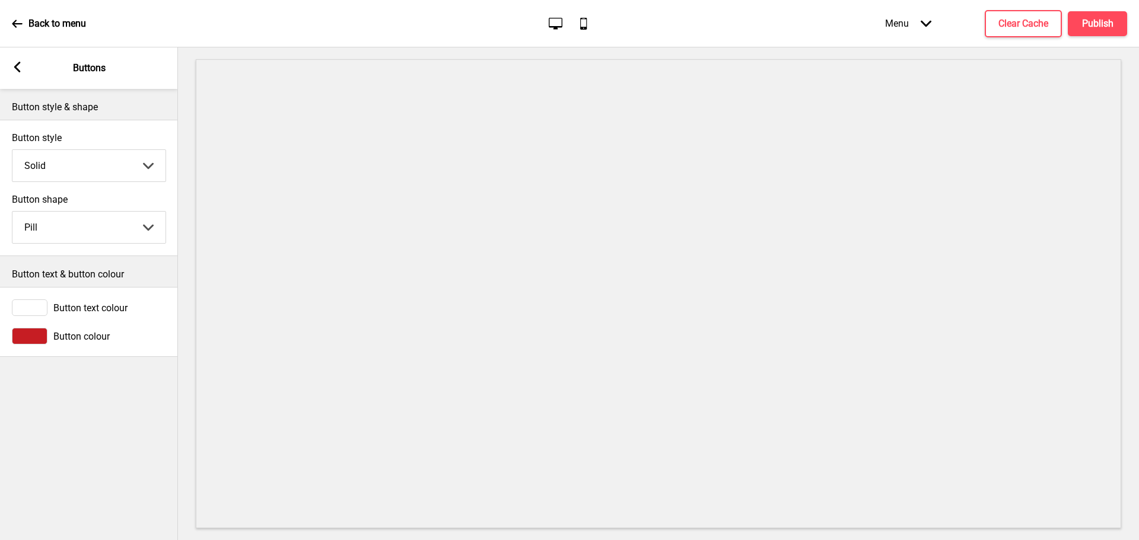
click at [23, 68] on div "Arrow left Buttons" at bounding box center [89, 68] width 178 height 42
click at [14, 68] on icon at bounding box center [17, 67] width 7 height 11
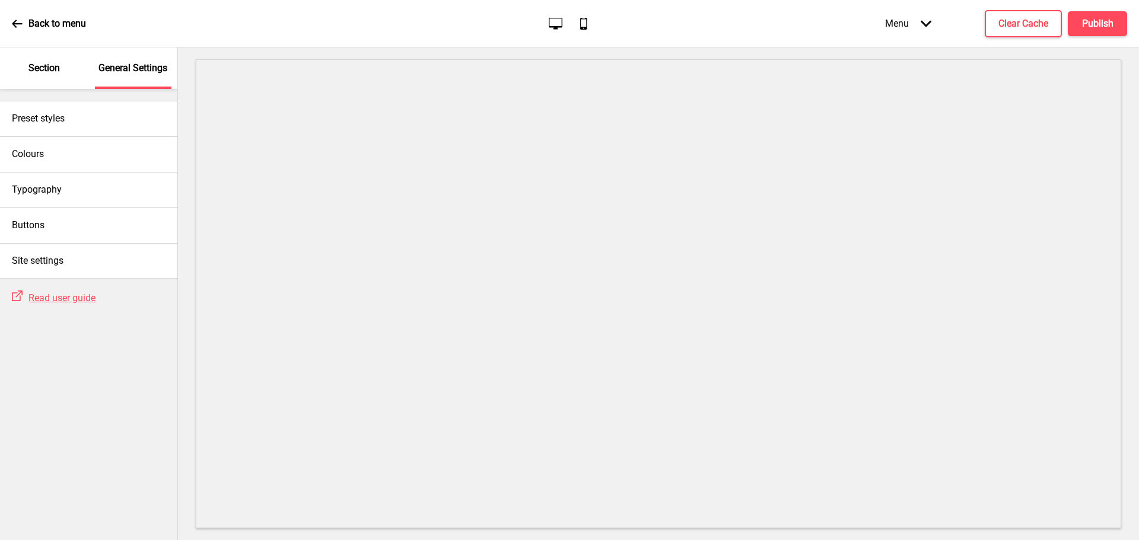
click at [23, 24] on div "Back to menu" at bounding box center [49, 24] width 74 height 32
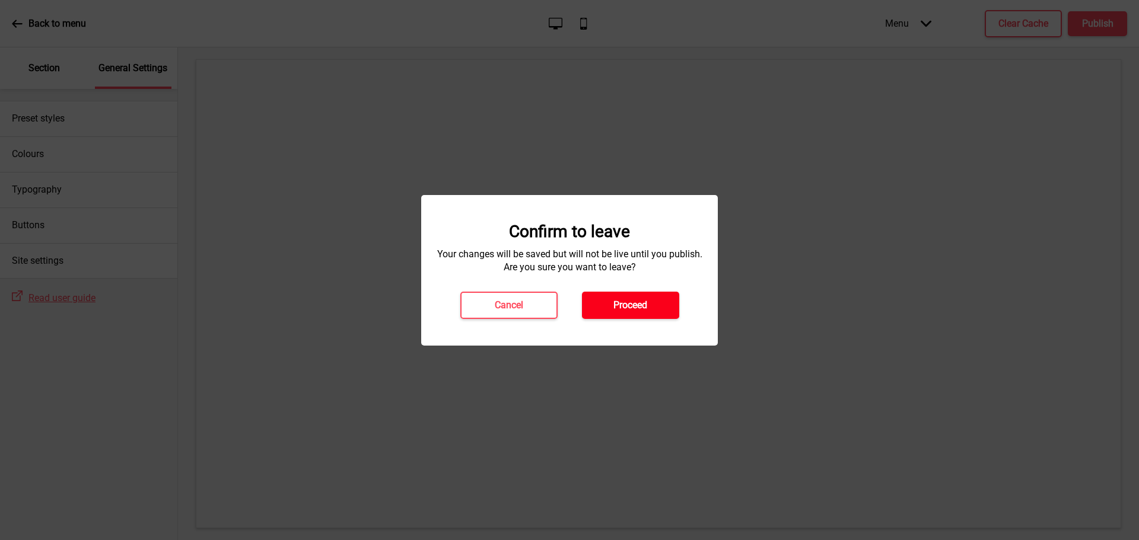
click at [611, 309] on button "Proceed" at bounding box center [630, 305] width 97 height 27
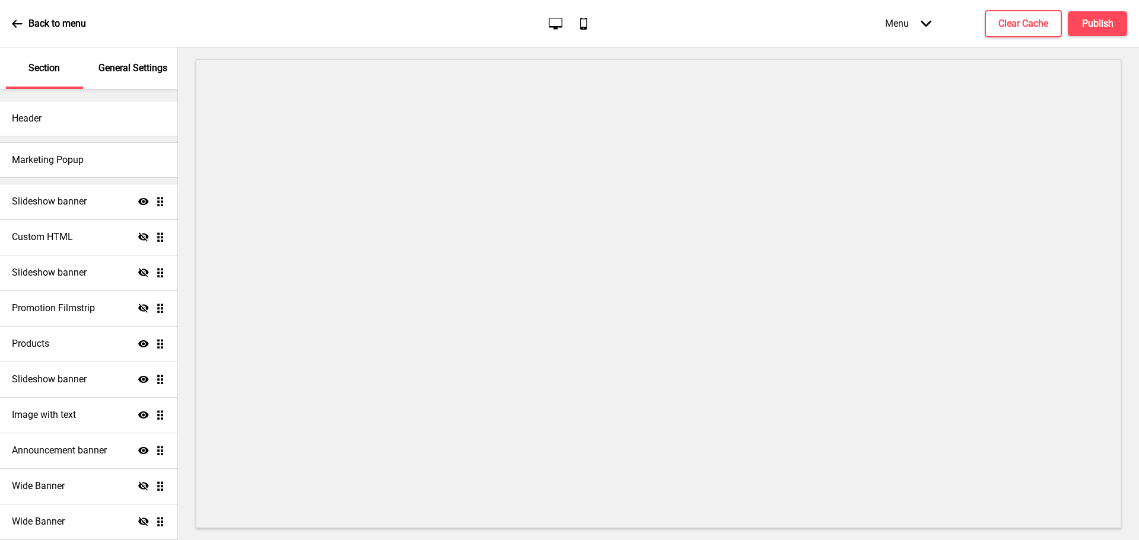
click at [23, 24] on div "Back to menu" at bounding box center [49, 24] width 74 height 32
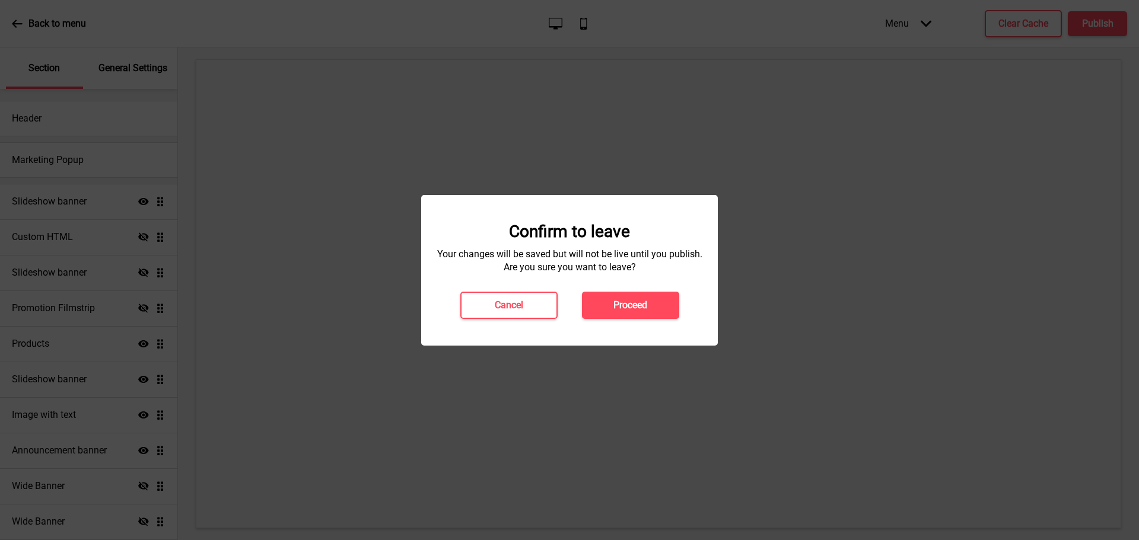
click at [633, 310] on h4 "Proceed" at bounding box center [630, 305] width 34 height 13
